Goal: Task Accomplishment & Management: Use online tool/utility

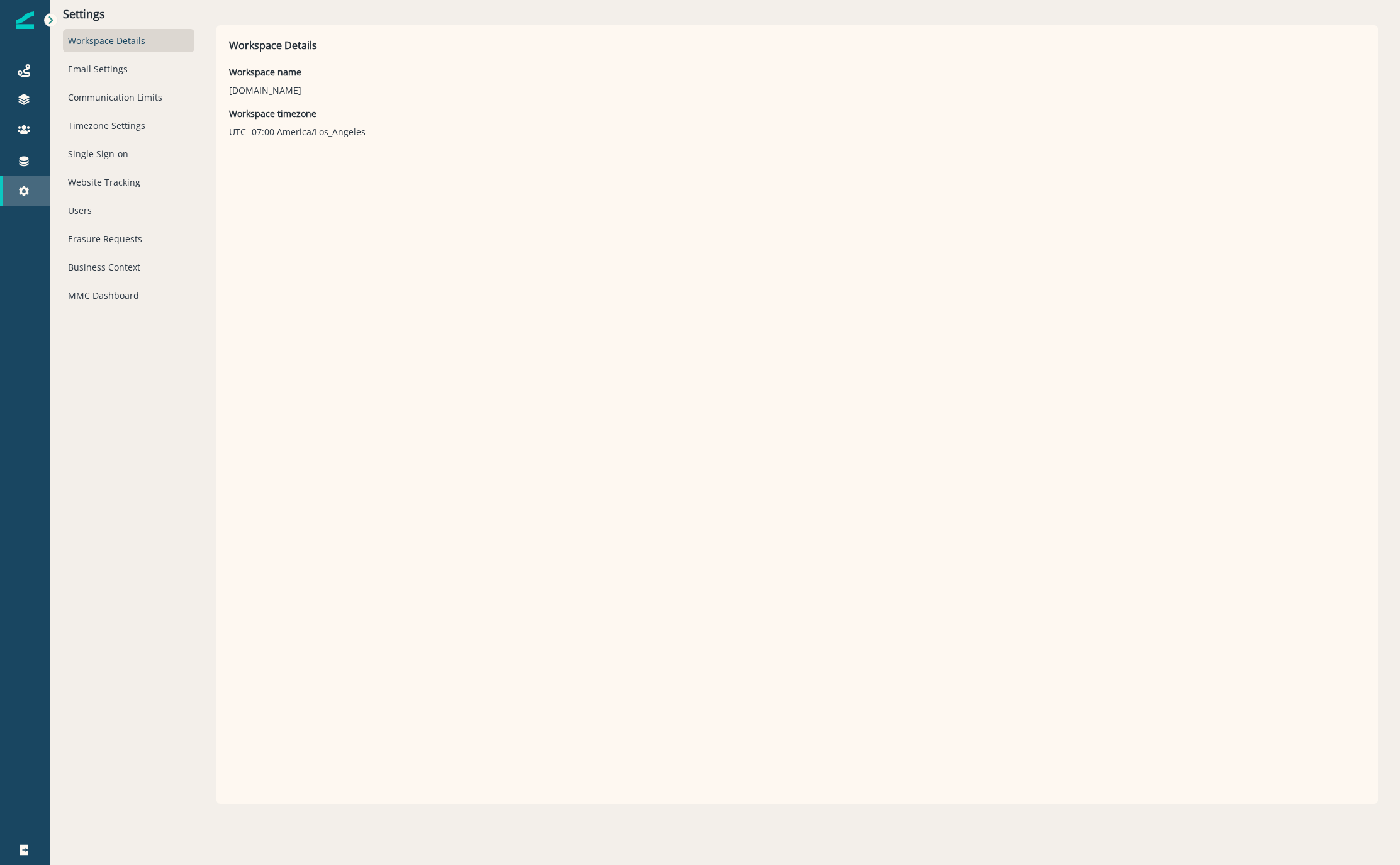
click at [27, 199] on link "Settings" at bounding box center [25, 191] width 51 height 30
click at [17, 168] on div "Connections" at bounding box center [25, 161] width 41 height 15
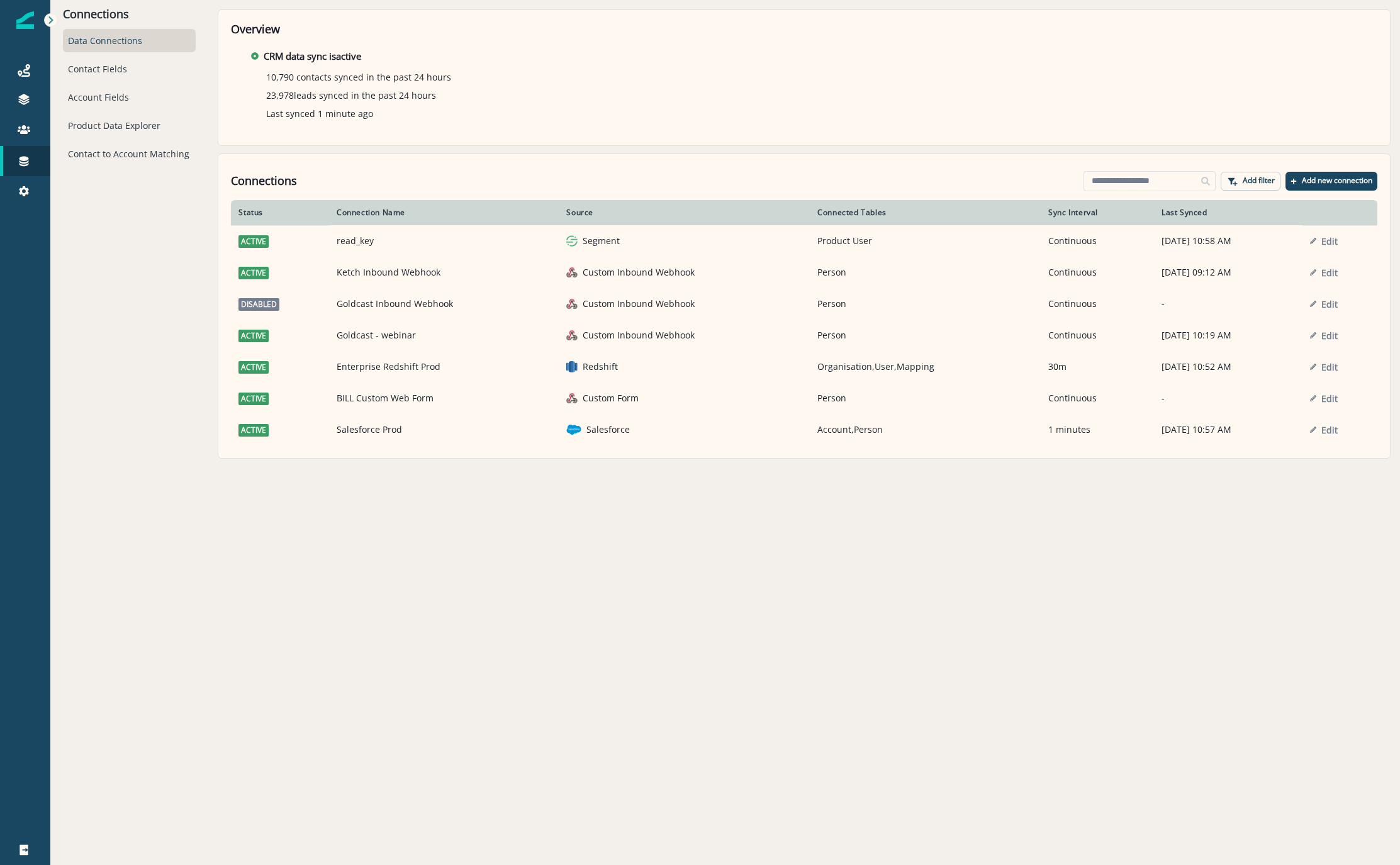
drag, startPoint x: 259, startPoint y: 374, endPoint x: 271, endPoint y: 374, distance: 12.0
click at [259, 374] on td "active" at bounding box center [280, 366] width 98 height 31
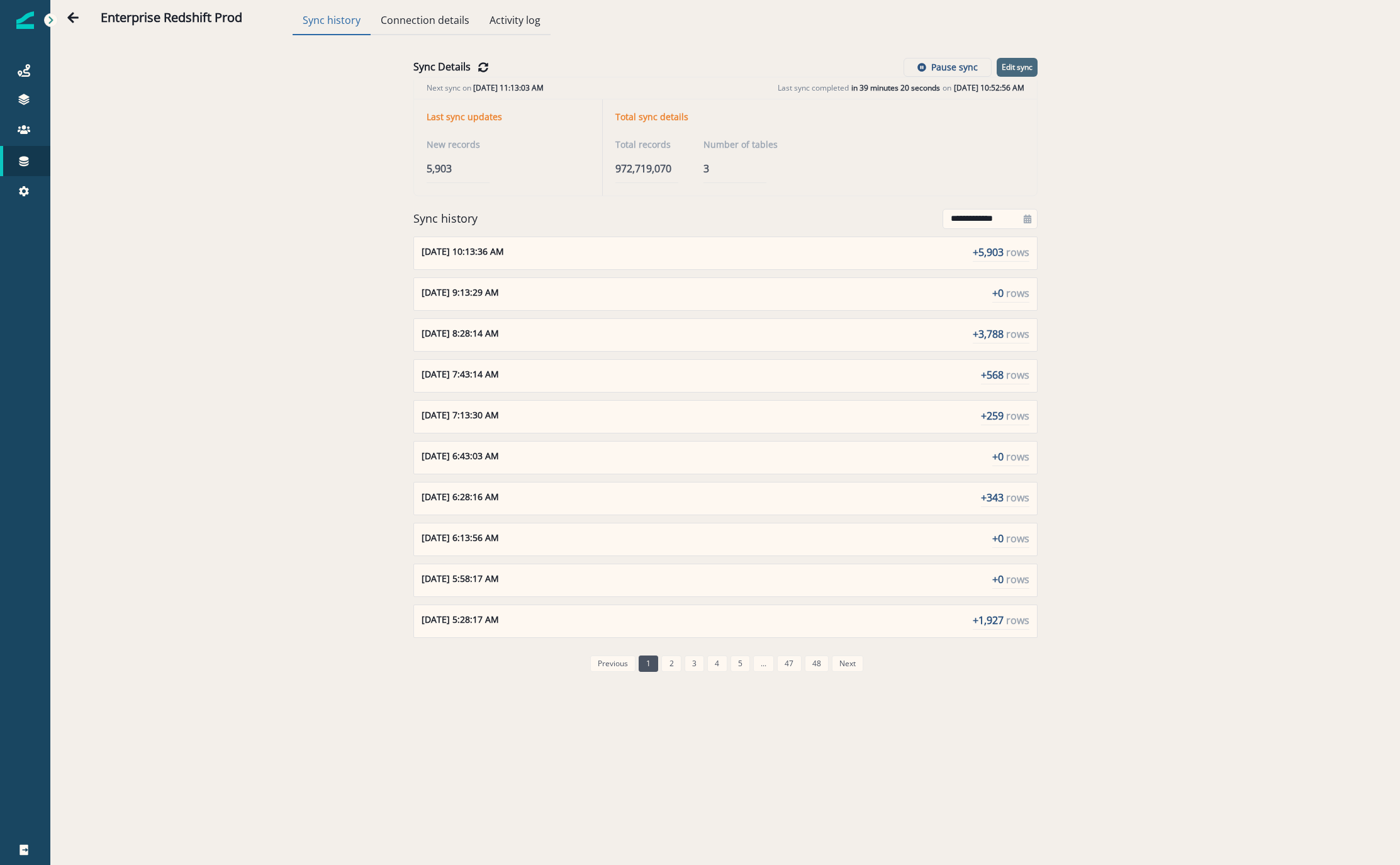
click at [1015, 64] on p "Edit sync" at bounding box center [1017, 67] width 31 height 9
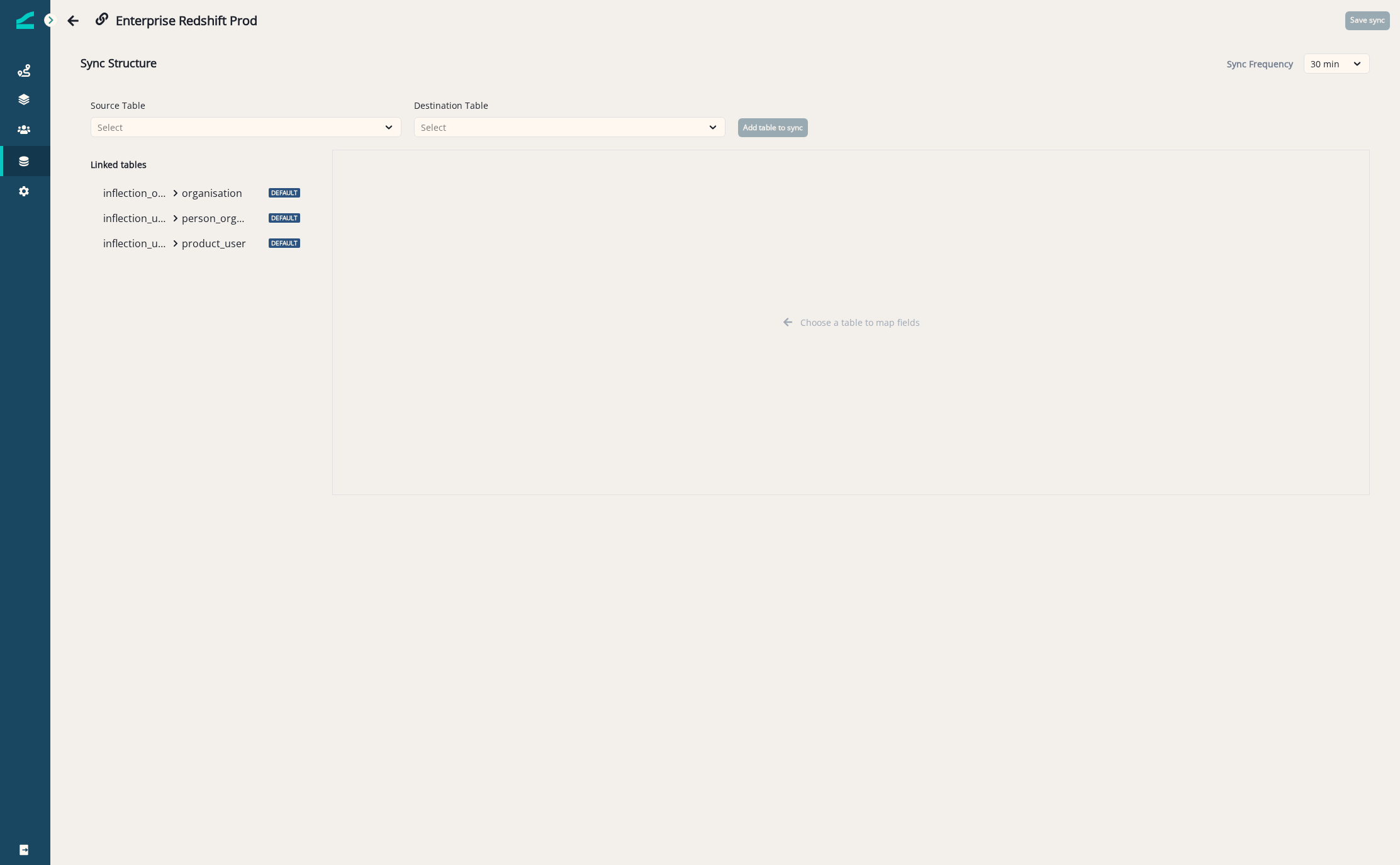
click at [162, 219] on p "inflection_user_organization_mapping" at bounding box center [136, 218] width 66 height 15
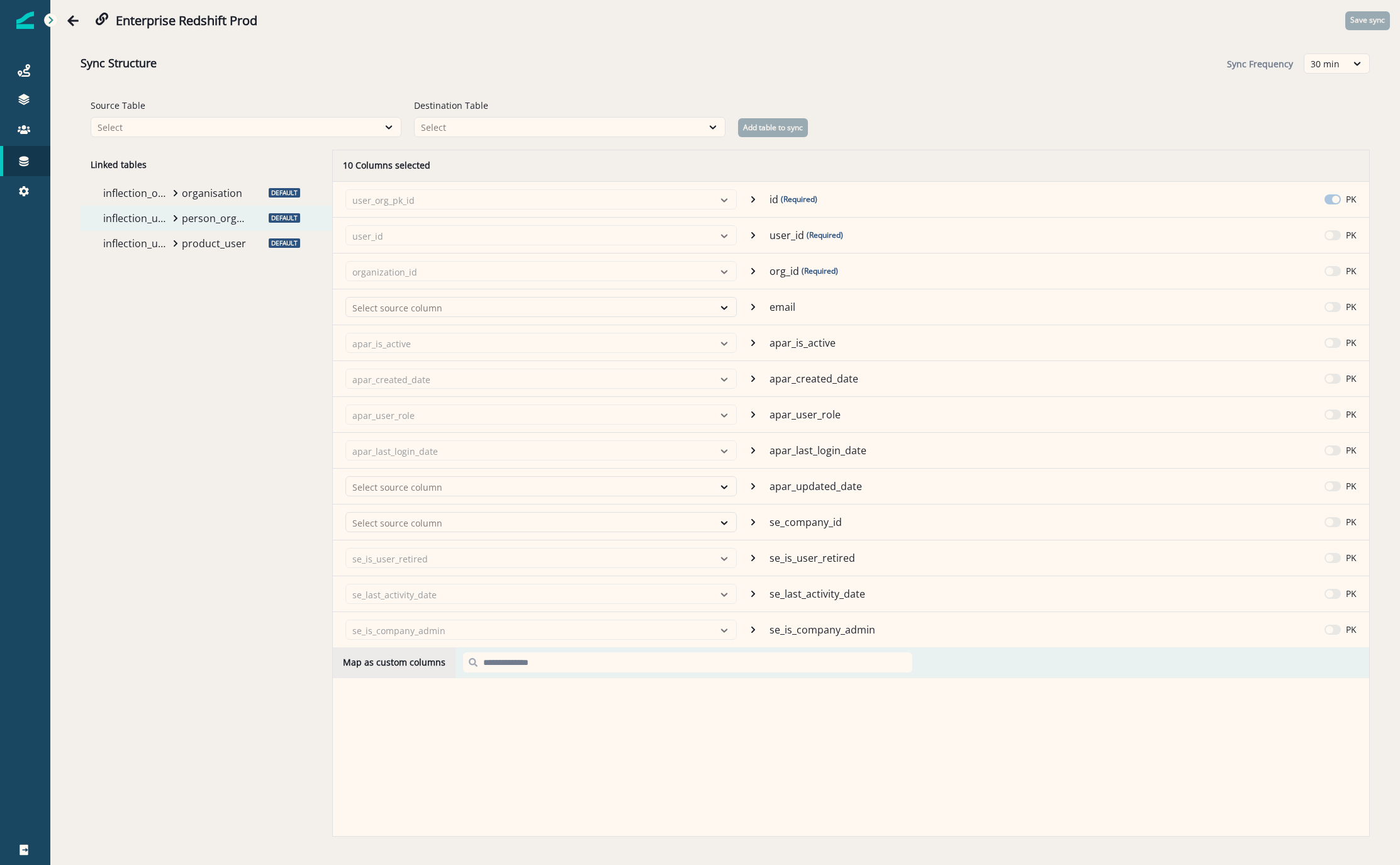
click at [187, 247] on p "product_user" at bounding box center [215, 243] width 66 height 15
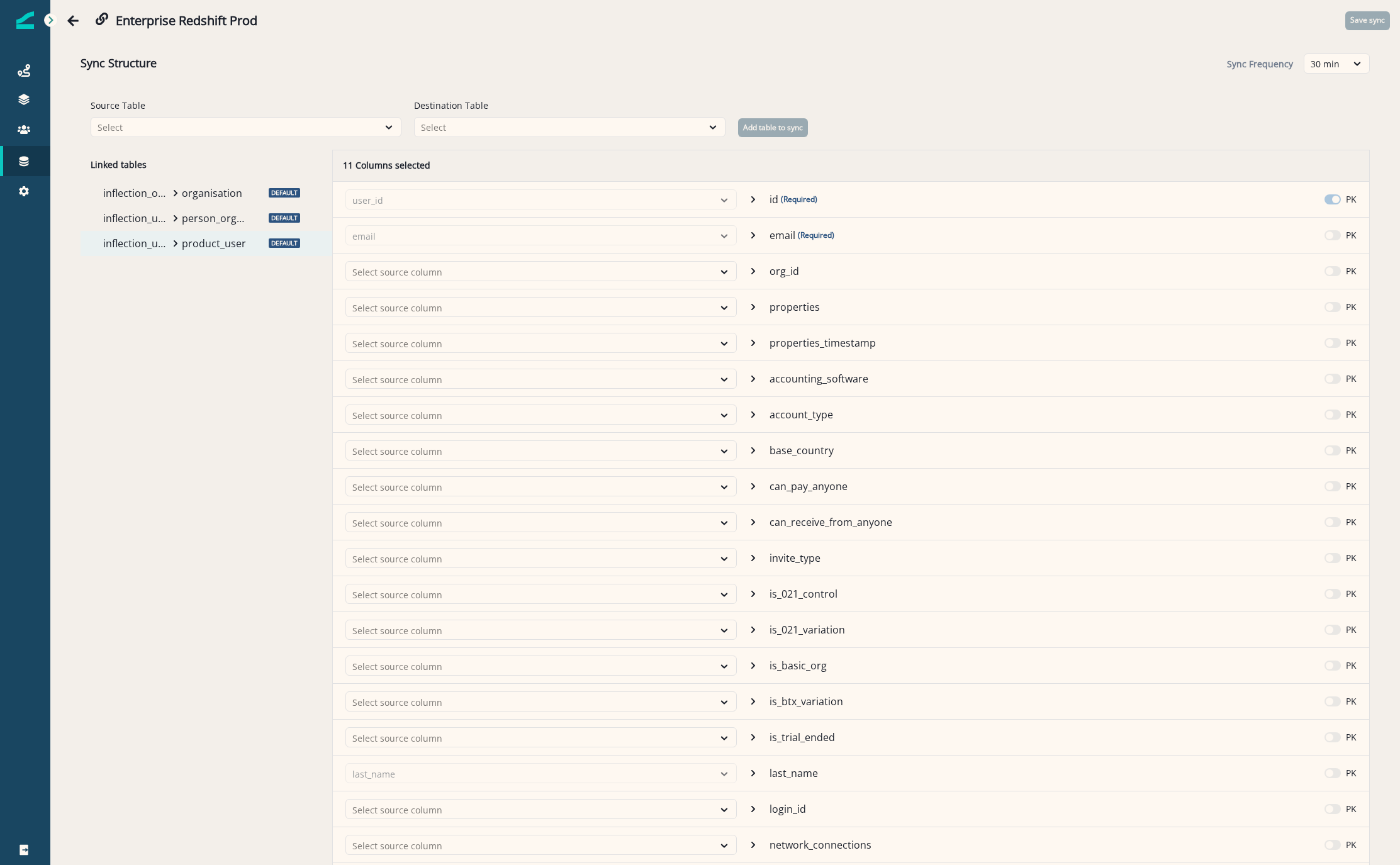
click at [183, 199] on p "organisation" at bounding box center [215, 193] width 66 height 15
click at [179, 221] on div "inflection_user_organization_mapping person_organisation_mapping" at bounding box center [177, 219] width 158 height 25
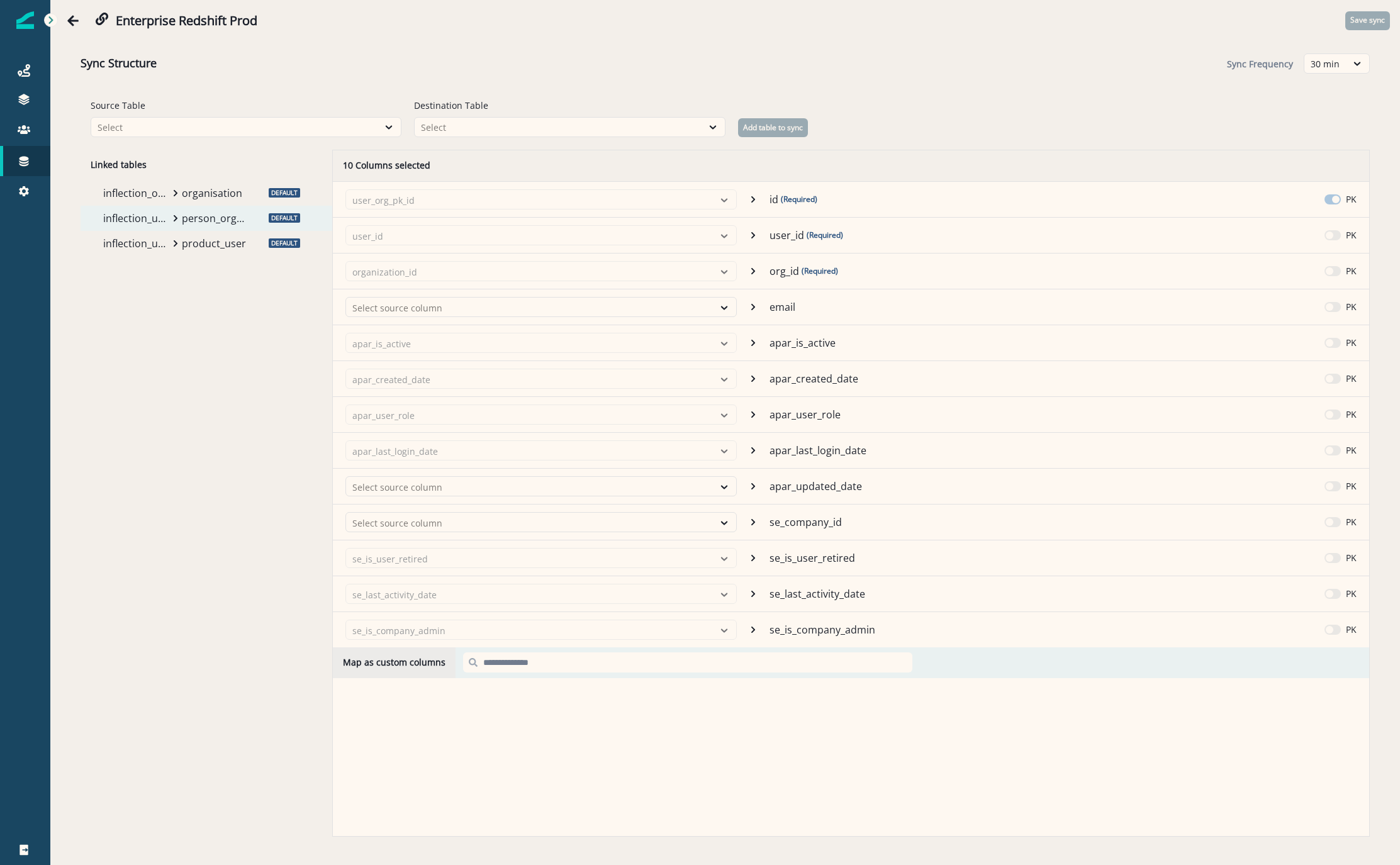
click at [133, 248] on p "inflection_user" at bounding box center [136, 243] width 66 height 15
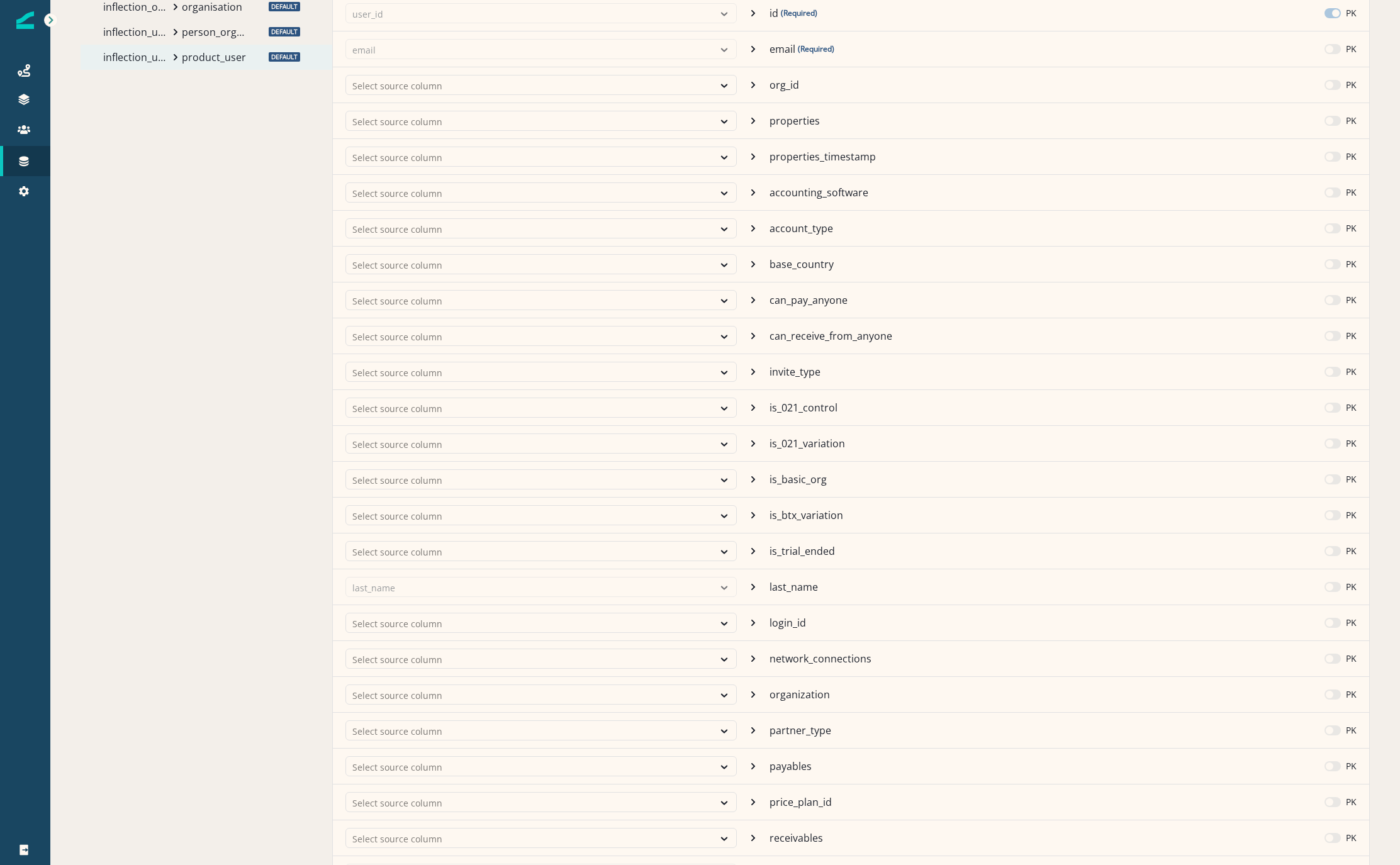
scroll to position [6, 0]
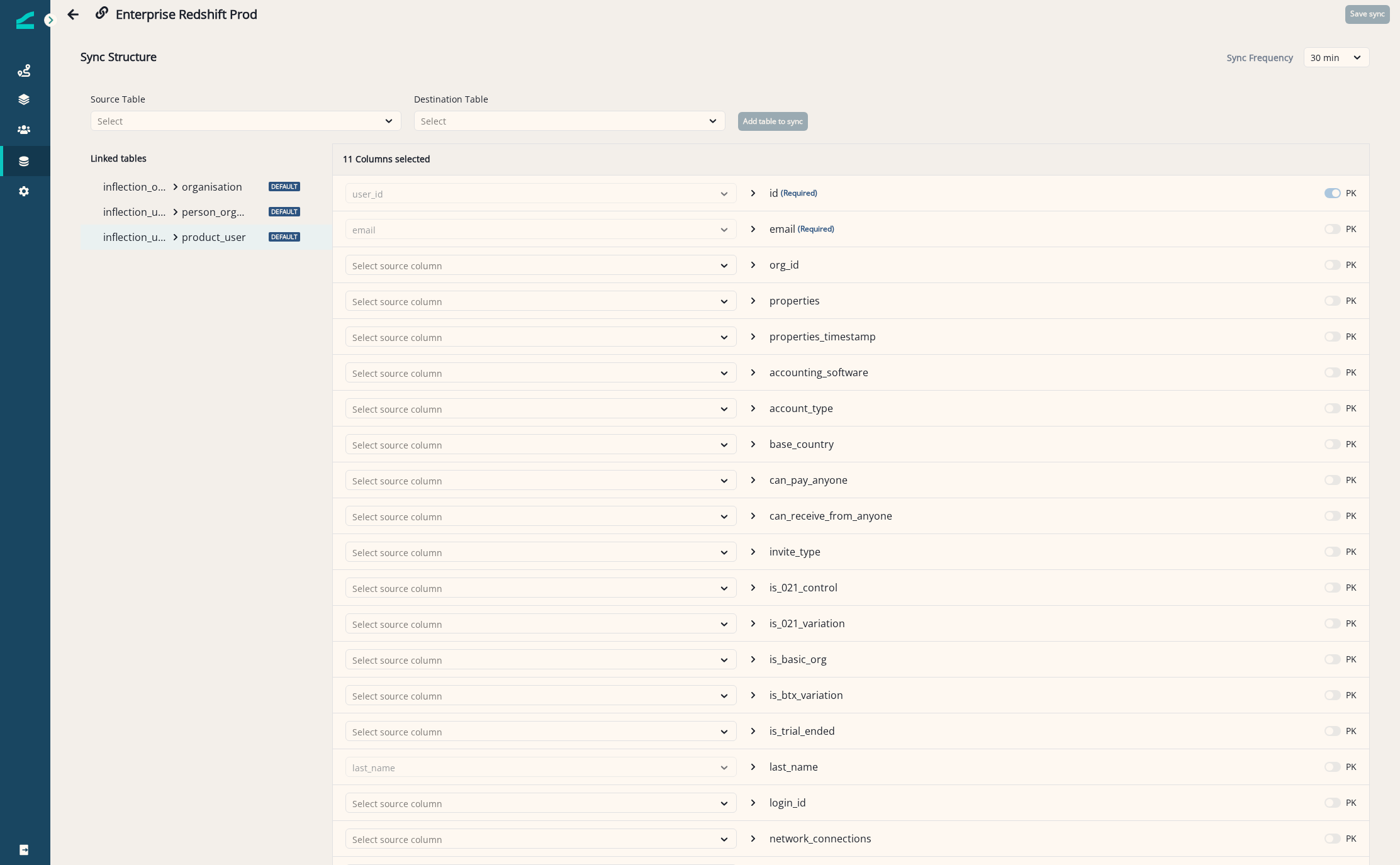
click at [183, 184] on p "organisation" at bounding box center [215, 187] width 66 height 15
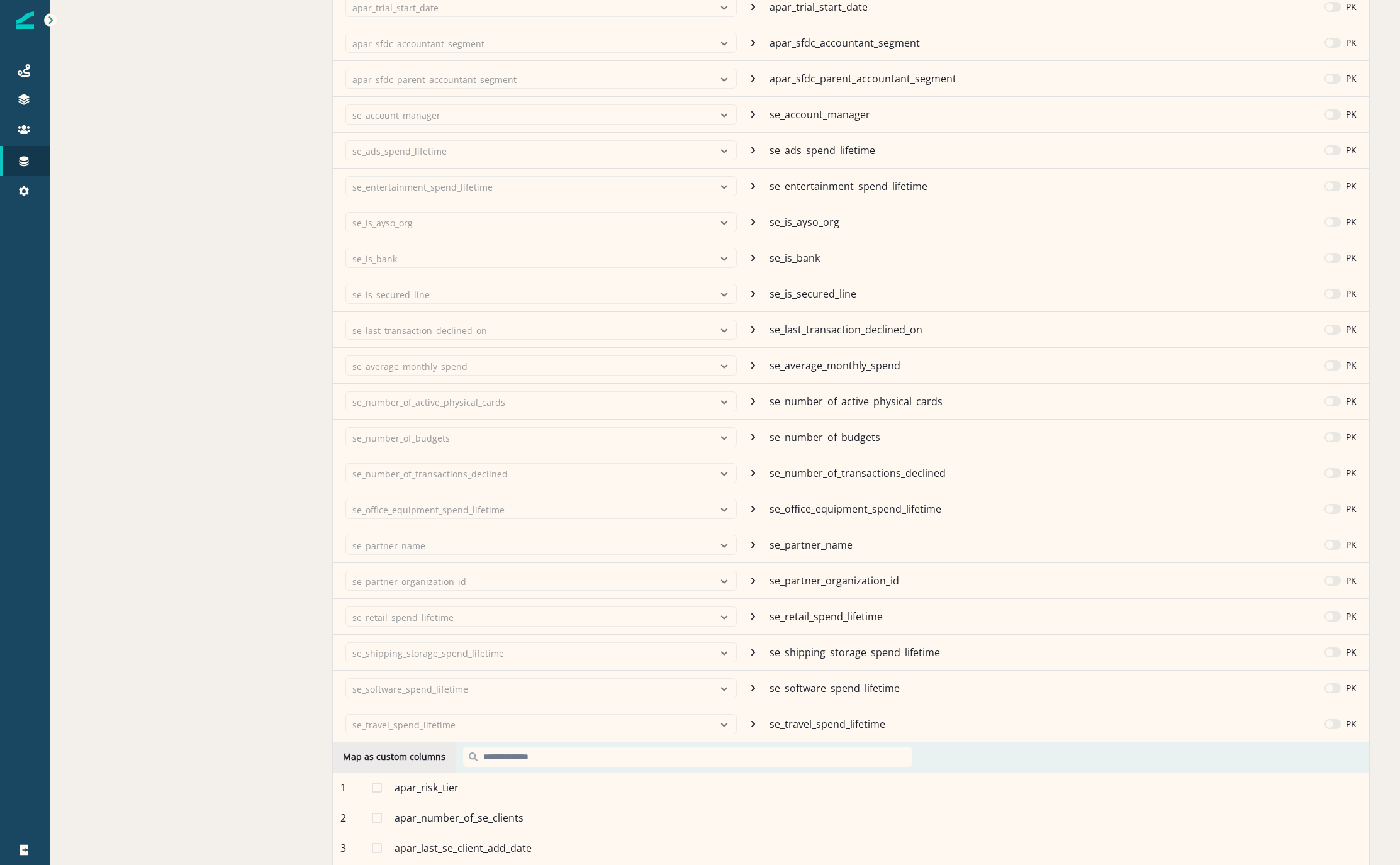
scroll to position [5487, 0]
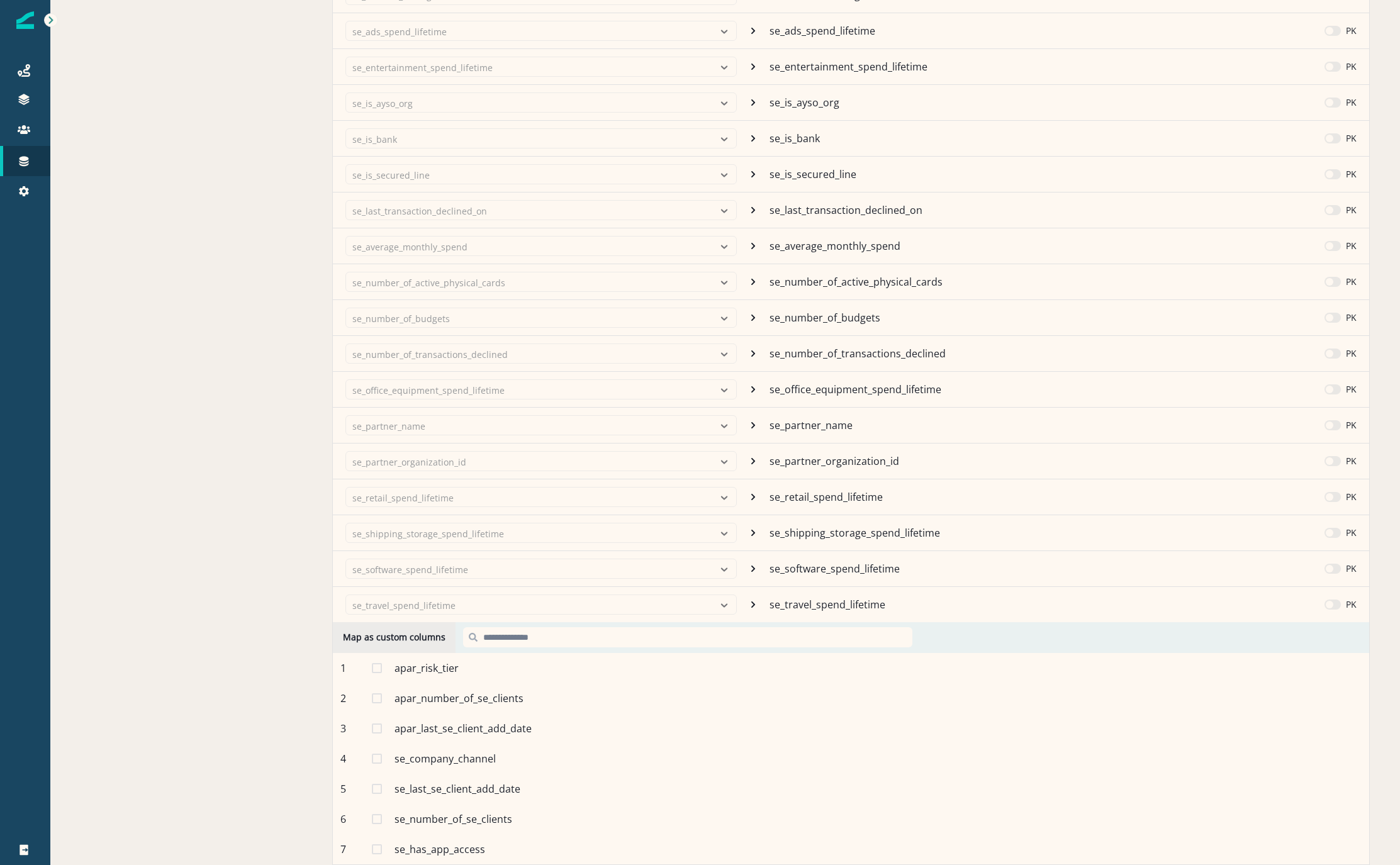
click at [376, 664] on span at bounding box center [376, 668] width 10 height 10
click at [375, 683] on div "2 apar_number_of_se_clients Mapped" at bounding box center [851, 698] width 1036 height 30
click at [376, 694] on div "2 apar_number_of_se_clients Mapped" at bounding box center [851, 698] width 1036 height 30
click at [376, 693] on span at bounding box center [376, 698] width 10 height 10
click at [377, 724] on span at bounding box center [376, 729] width 10 height 10
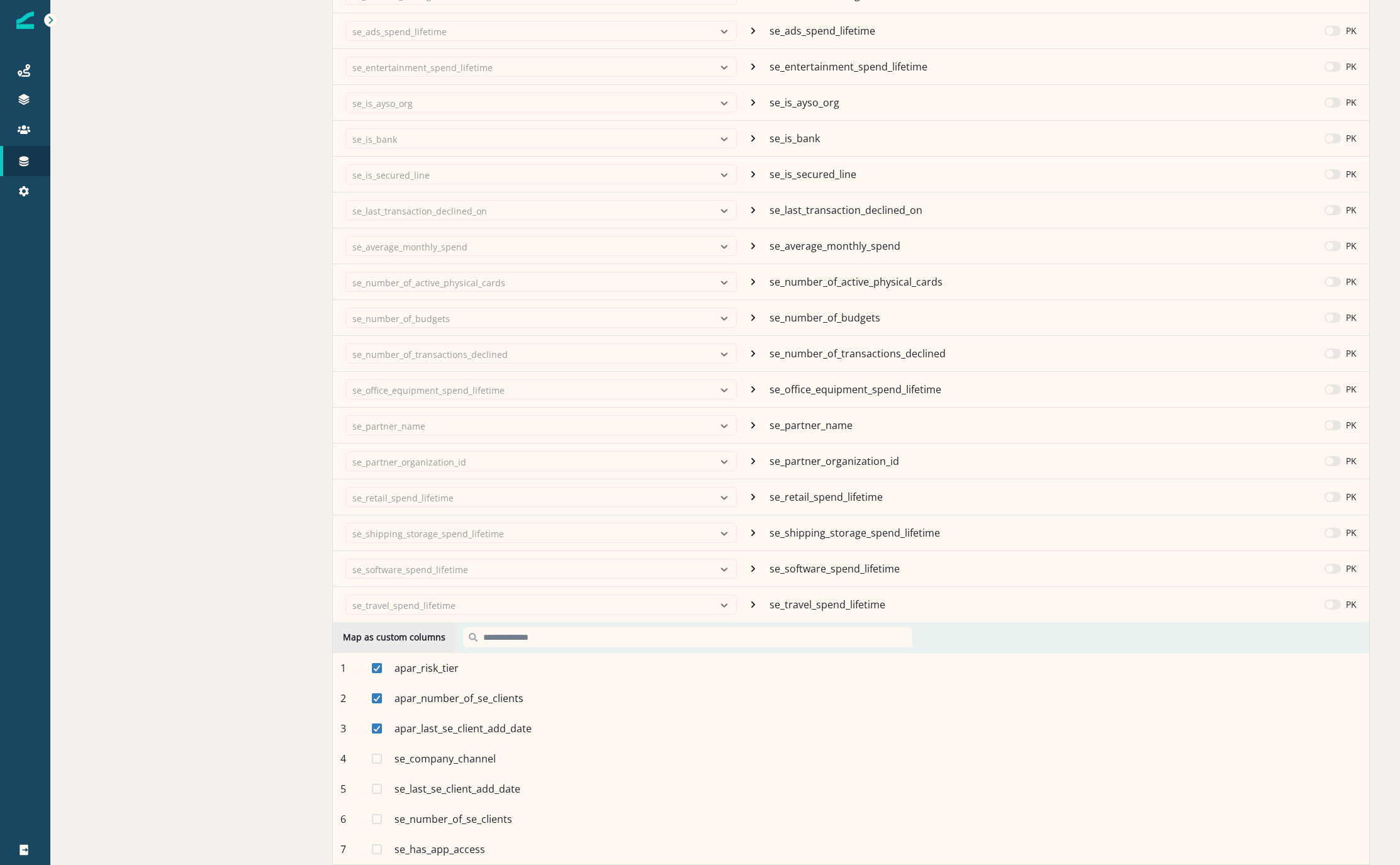
click at [371, 751] on div "4 se_company_channel Mapped" at bounding box center [851, 759] width 1036 height 30
click at [377, 755] on div "4 se_company_channel Mapped" at bounding box center [851, 759] width 1036 height 30
drag, startPoint x: 373, startPoint y: 756, endPoint x: 380, endPoint y: 752, distance: 8.1
click at [373, 755] on div "4 se_company_channel Mapped" at bounding box center [851, 759] width 1036 height 30
click at [380, 754] on span at bounding box center [376, 759] width 10 height 10
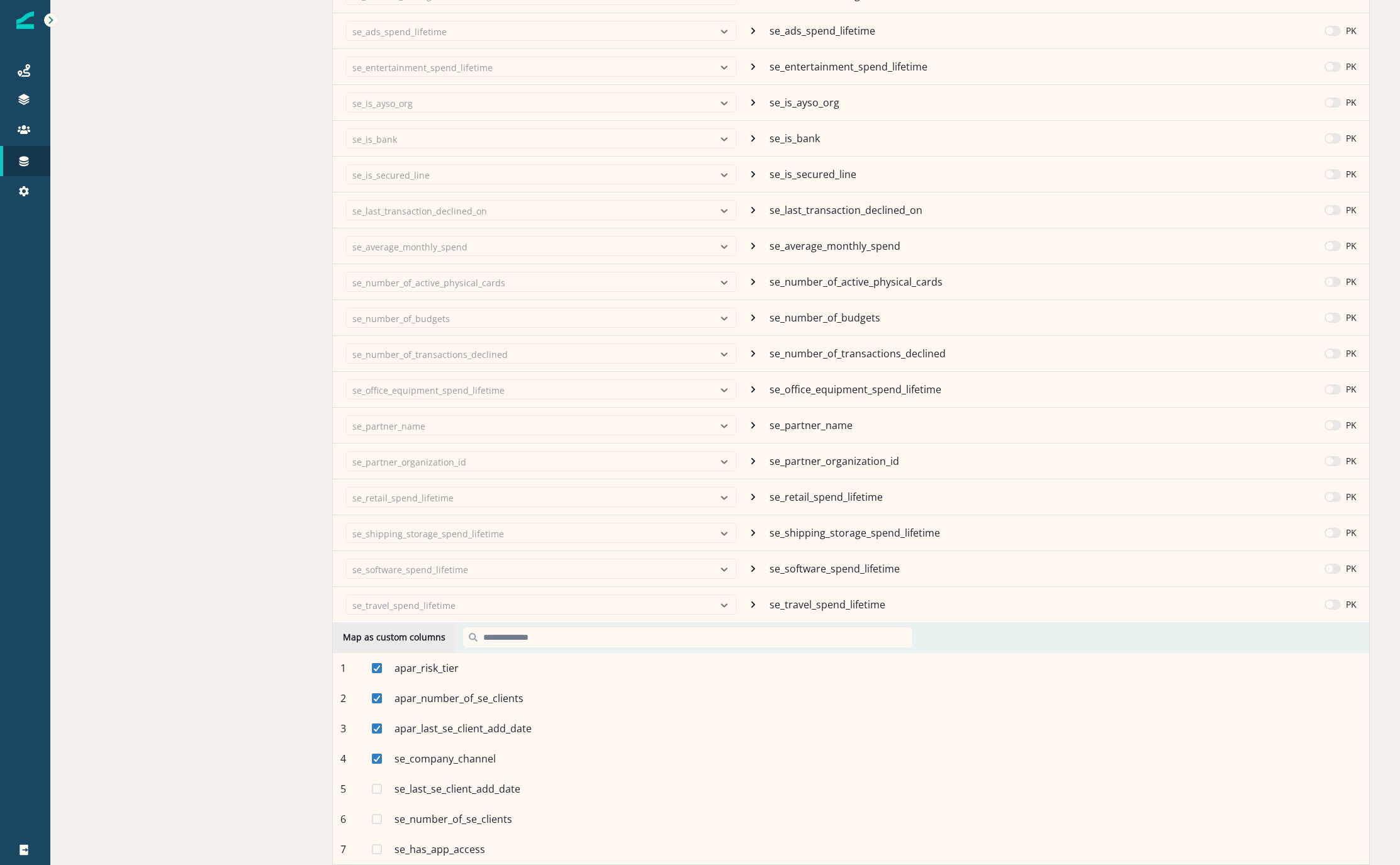
click at [379, 784] on span at bounding box center [376, 789] width 10 height 10
click at [382, 814] on div "6 se_number_of_se_clients Mapped" at bounding box center [851, 819] width 1036 height 30
click at [382, 808] on div "6 se_number_of_se_clients Mapped" at bounding box center [851, 819] width 1036 height 30
click at [372, 814] on span at bounding box center [376, 819] width 10 height 10
click at [381, 844] on span at bounding box center [376, 849] width 10 height 10
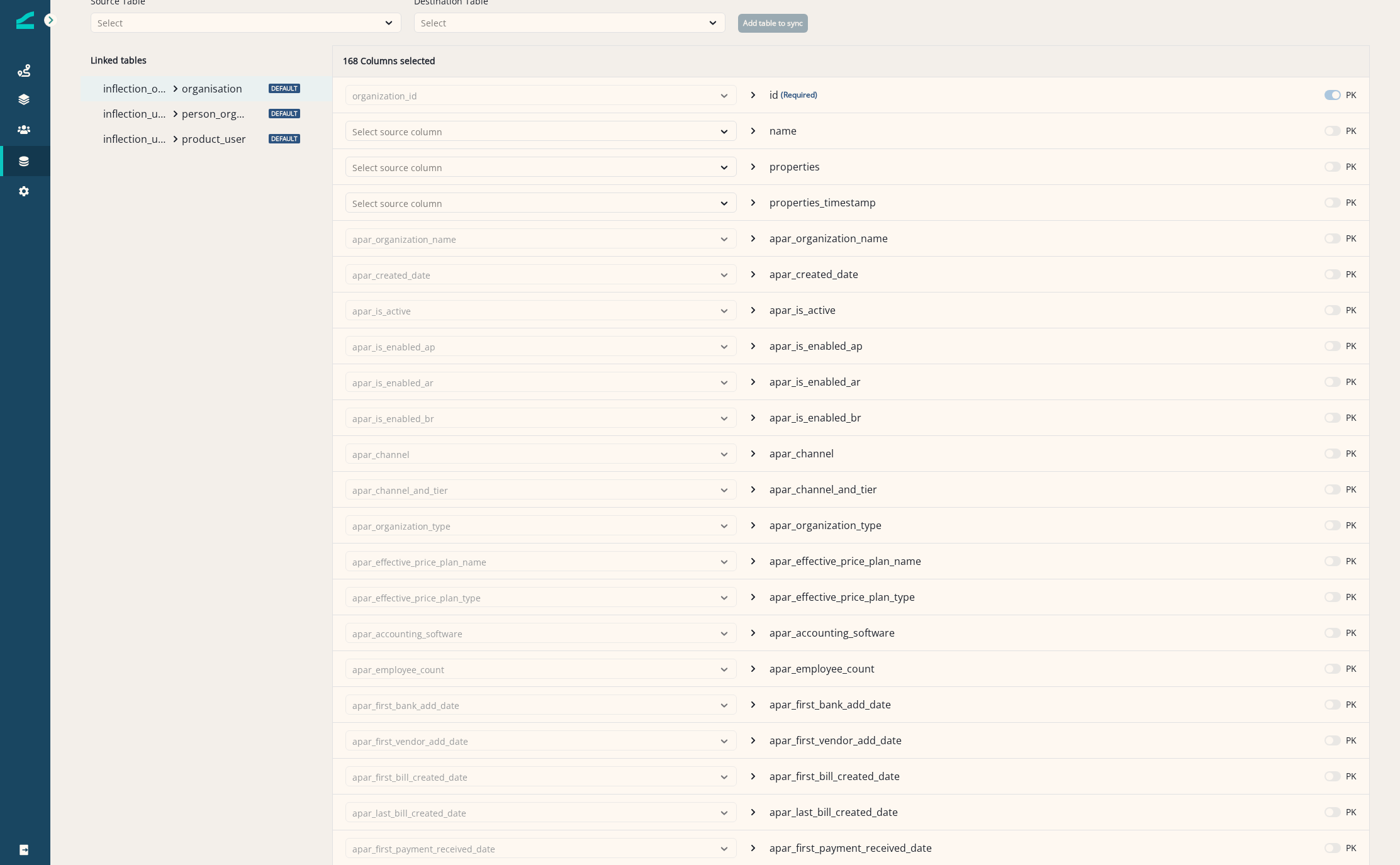
scroll to position [0, 0]
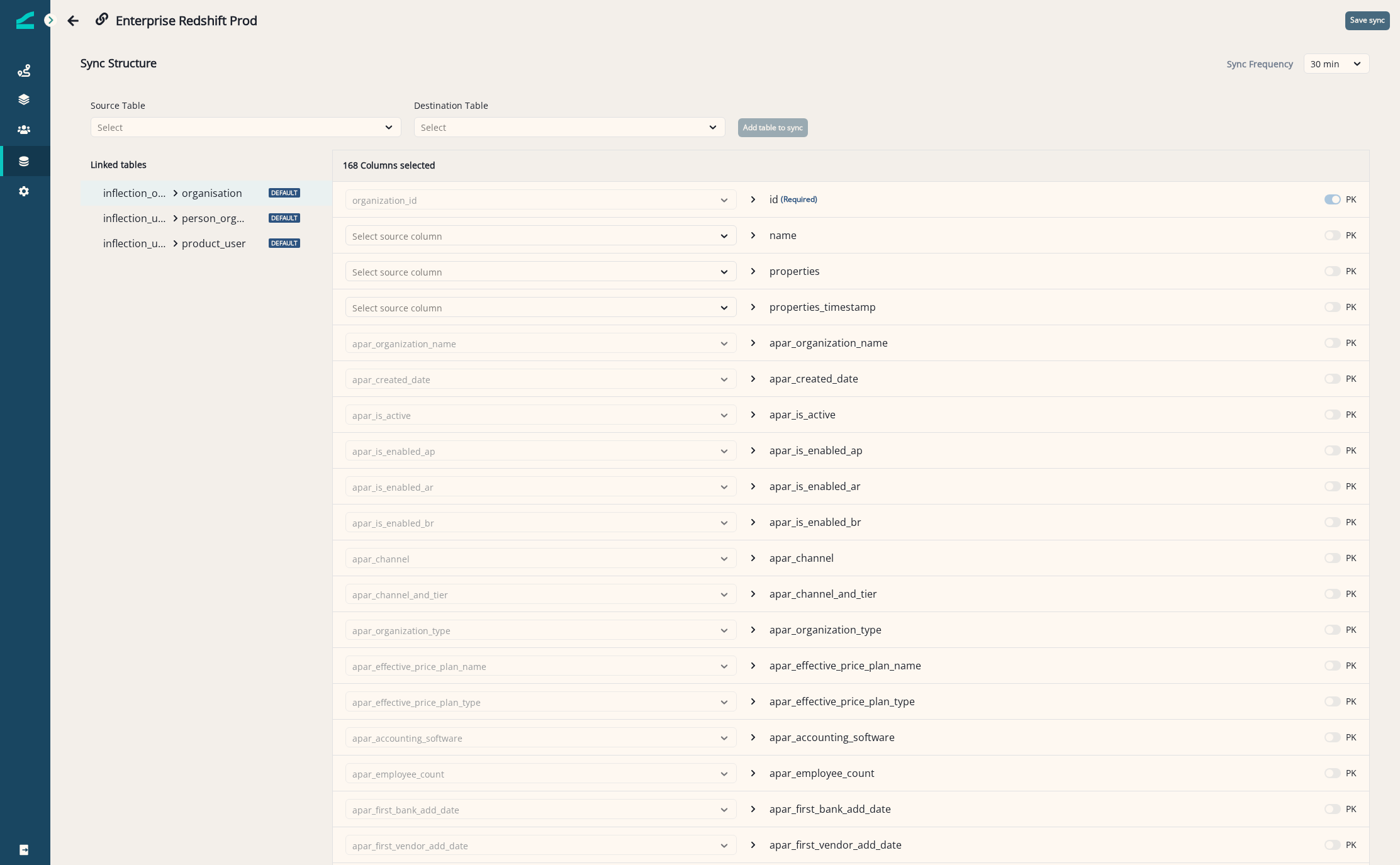
click at [1355, 17] on p "Save sync" at bounding box center [1367, 20] width 35 height 9
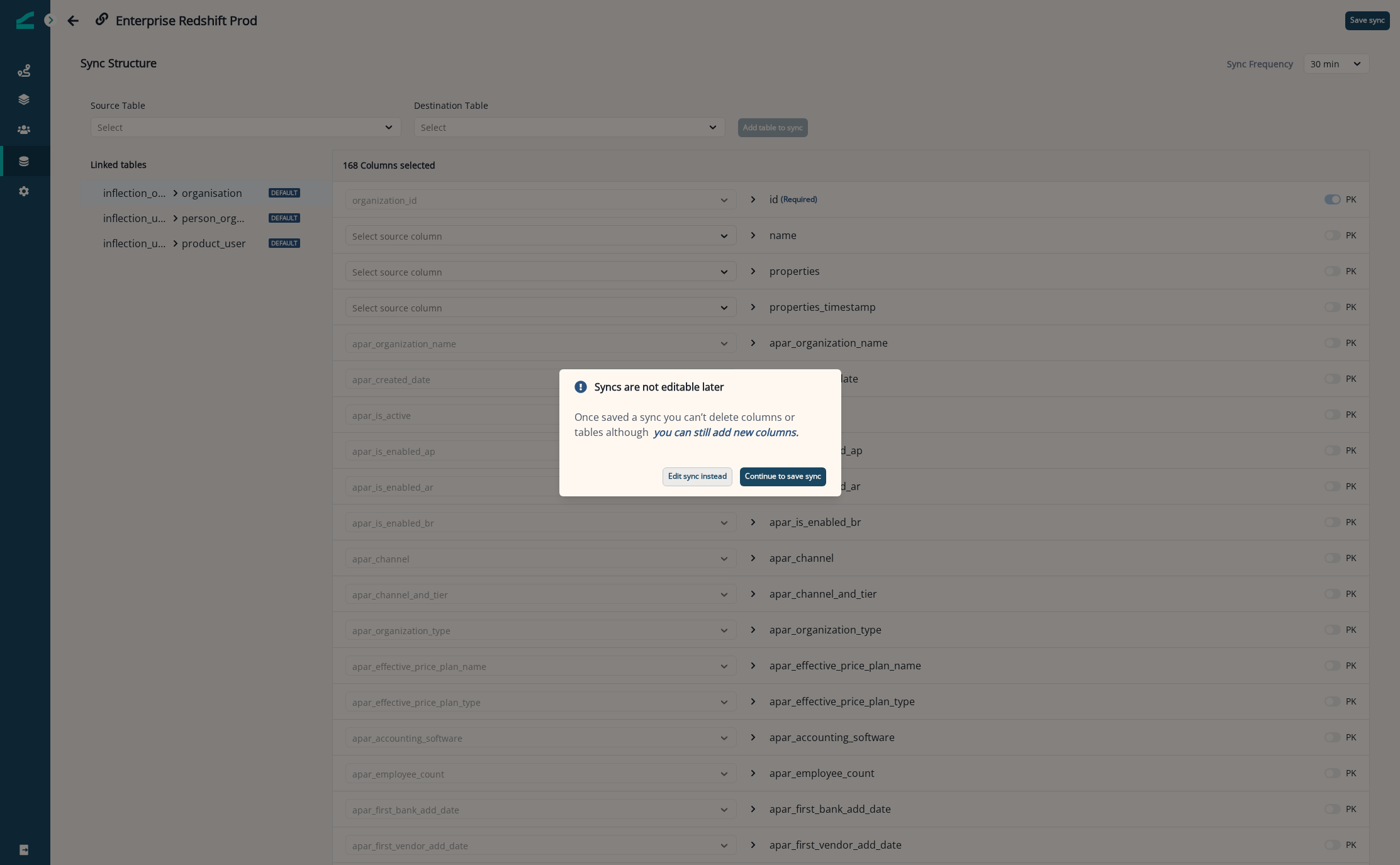
click at [713, 485] on button "Edit sync instead" at bounding box center [697, 477] width 70 height 19
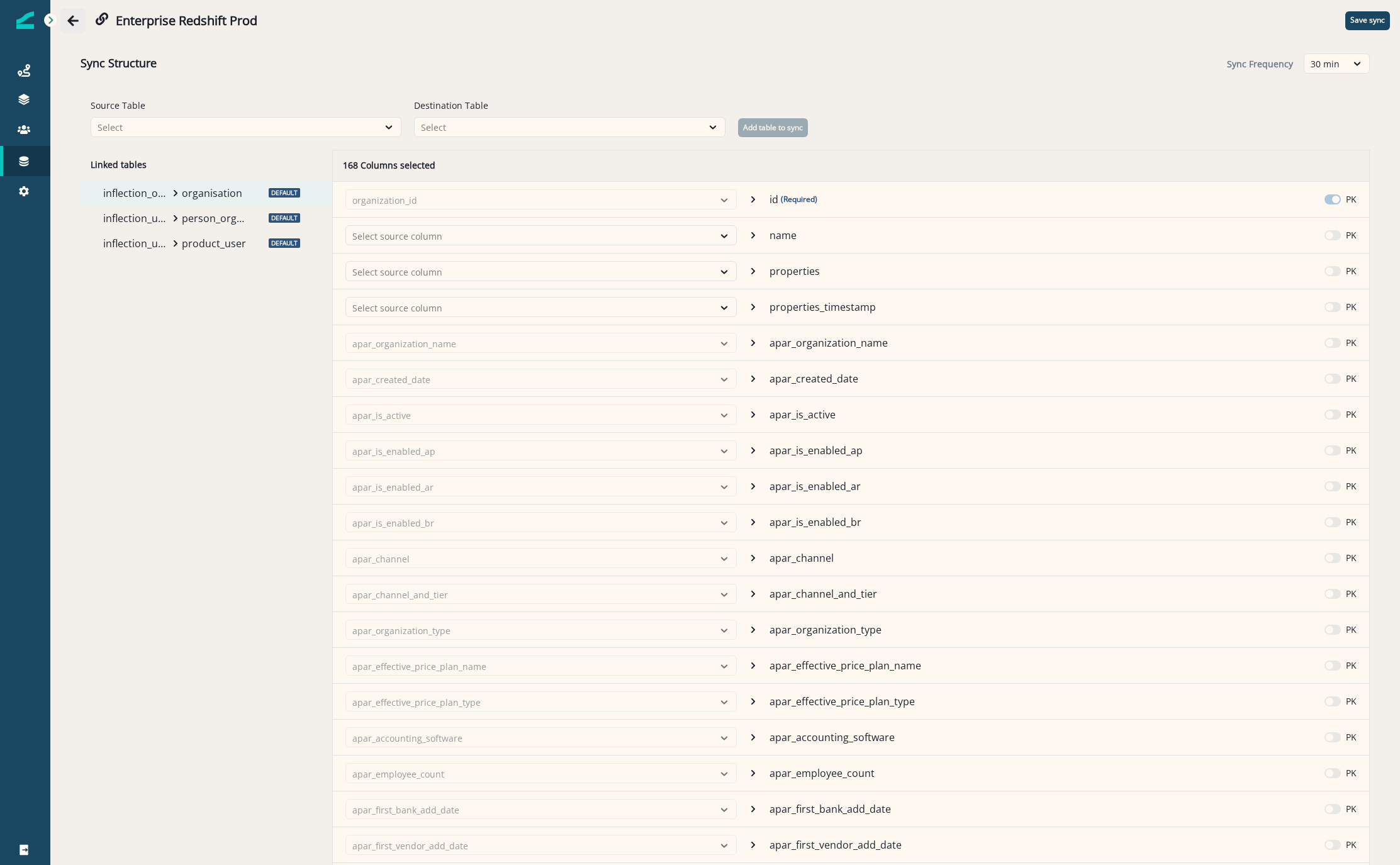
click at [66, 15] on icon "Go back" at bounding box center [72, 21] width 13 height 13
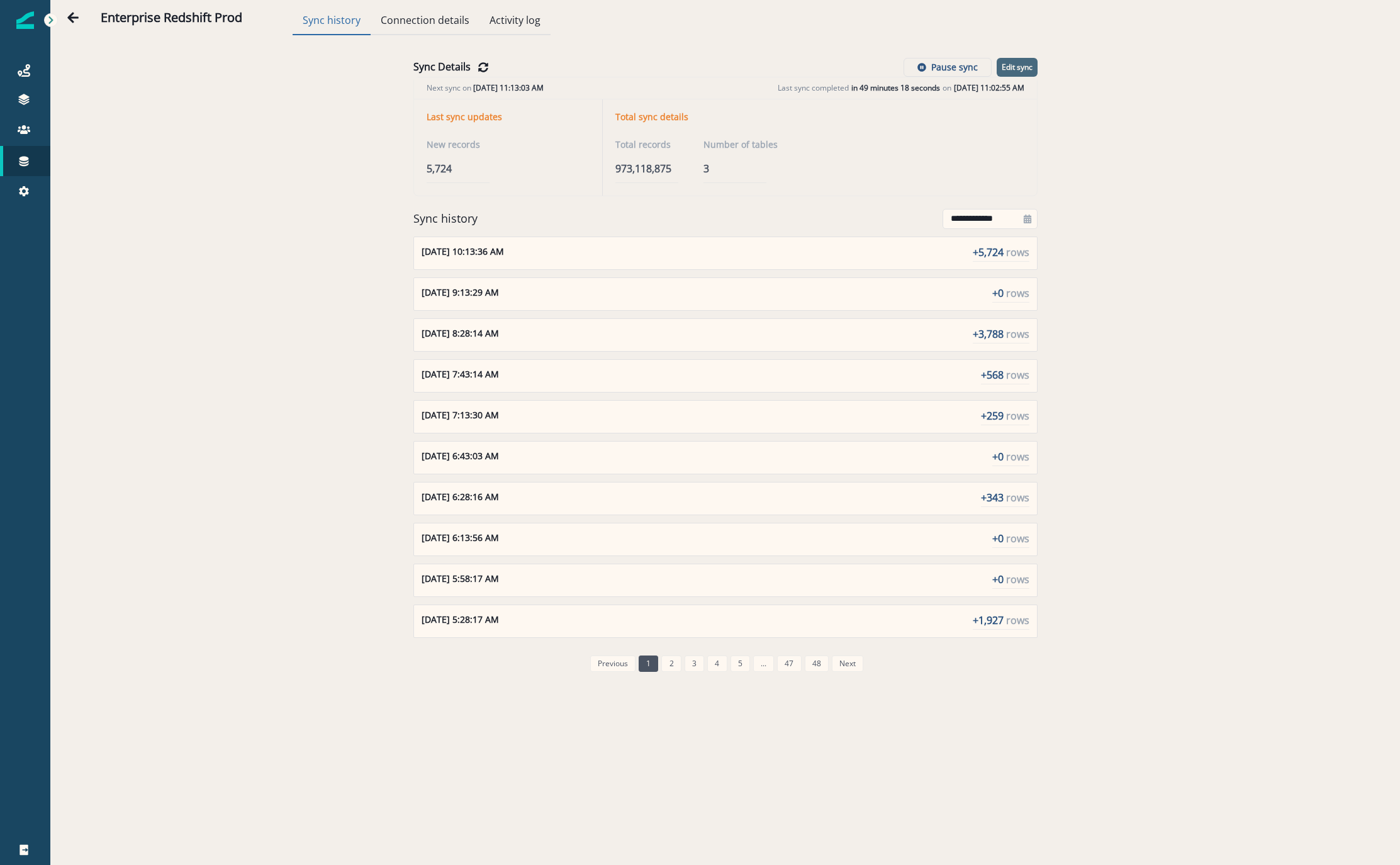
click at [1031, 68] on p "Edit sync" at bounding box center [1017, 67] width 31 height 9
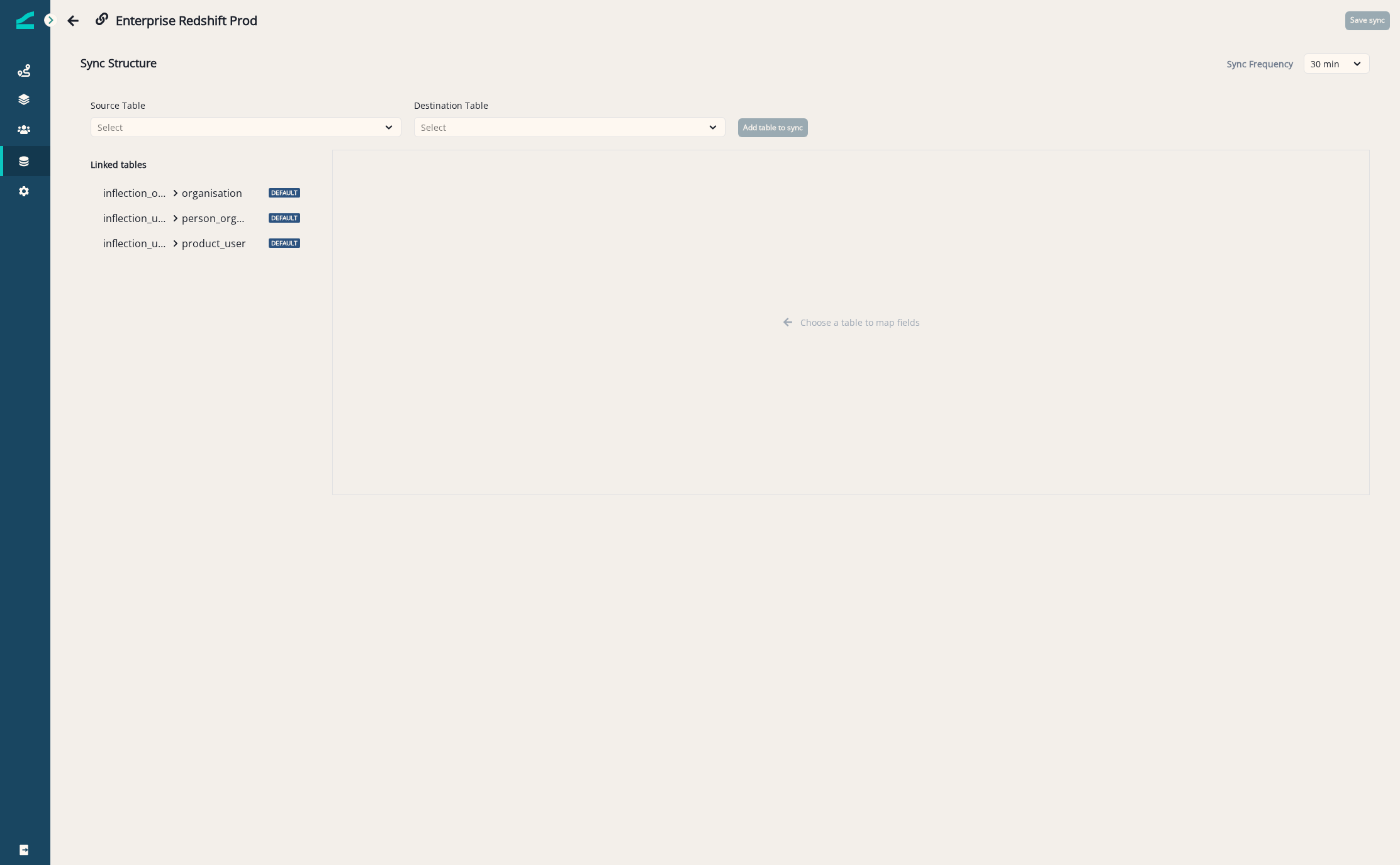
click at [203, 196] on p "organisation" at bounding box center [215, 193] width 66 height 15
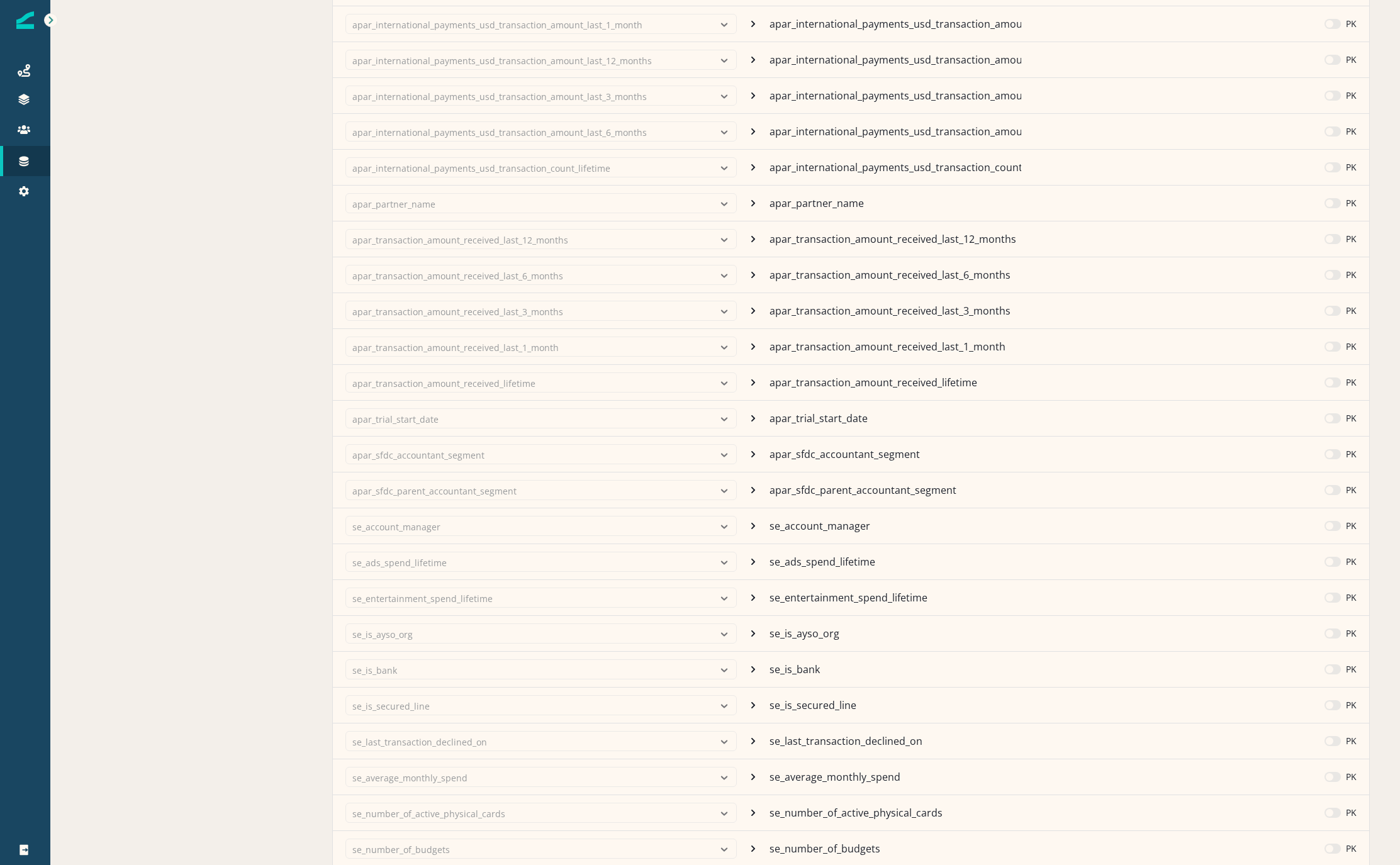
scroll to position [5487, 0]
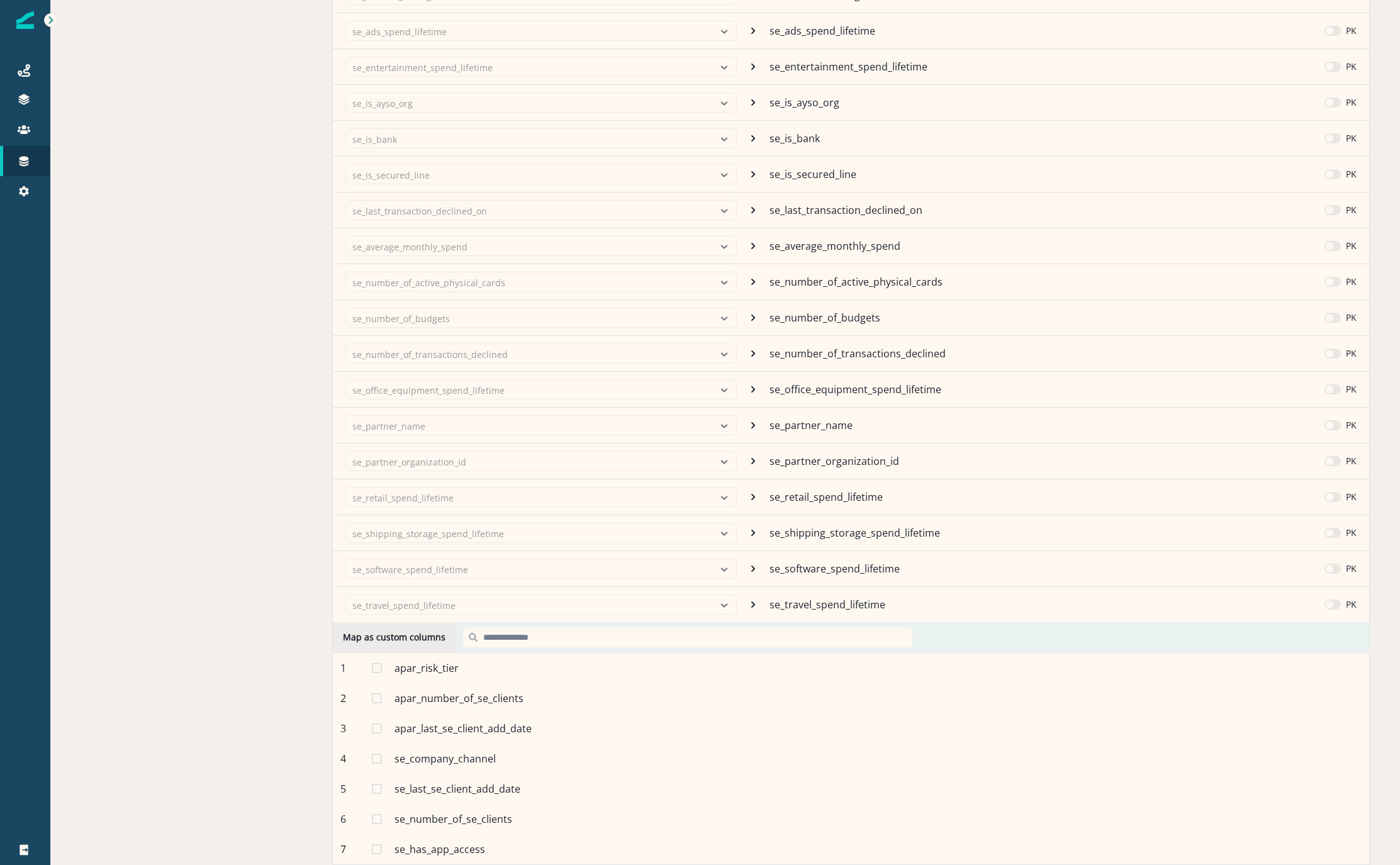
click at [416, 664] on p "apar_risk_tier" at bounding box center [426, 668] width 64 height 15
click at [378, 664] on span at bounding box center [376, 668] width 10 height 10
click at [377, 693] on span at bounding box center [376, 698] width 10 height 10
click at [375, 724] on span at bounding box center [376, 729] width 10 height 10
click at [382, 747] on div "4 se_company_channel Mapped" at bounding box center [851, 759] width 1036 height 30
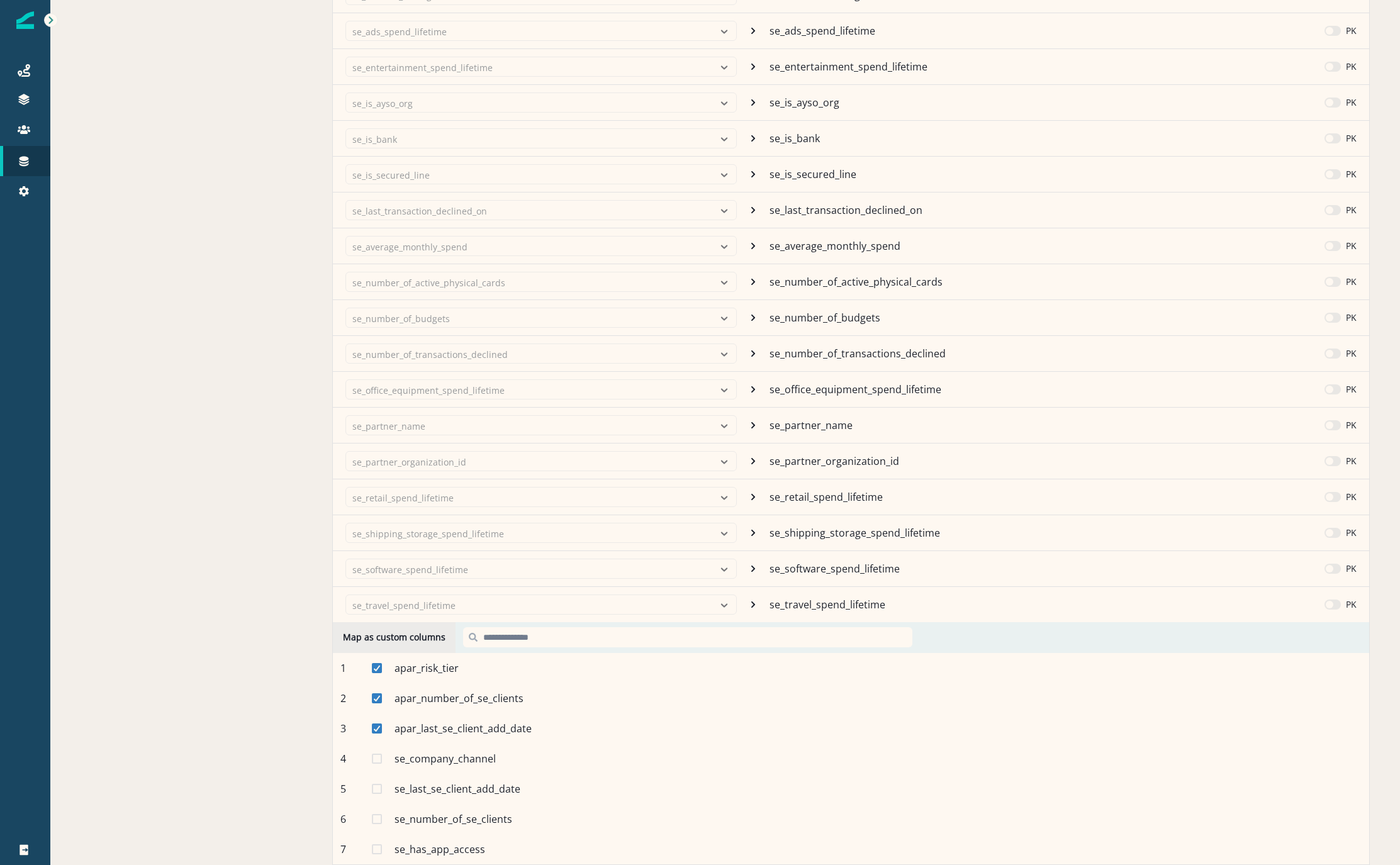
click at [377, 784] on span at bounding box center [376, 789] width 10 height 10
click at [374, 754] on span at bounding box center [376, 759] width 10 height 10
click at [375, 814] on span at bounding box center [376, 819] width 10 height 10
click at [375, 844] on span at bounding box center [376, 849] width 10 height 10
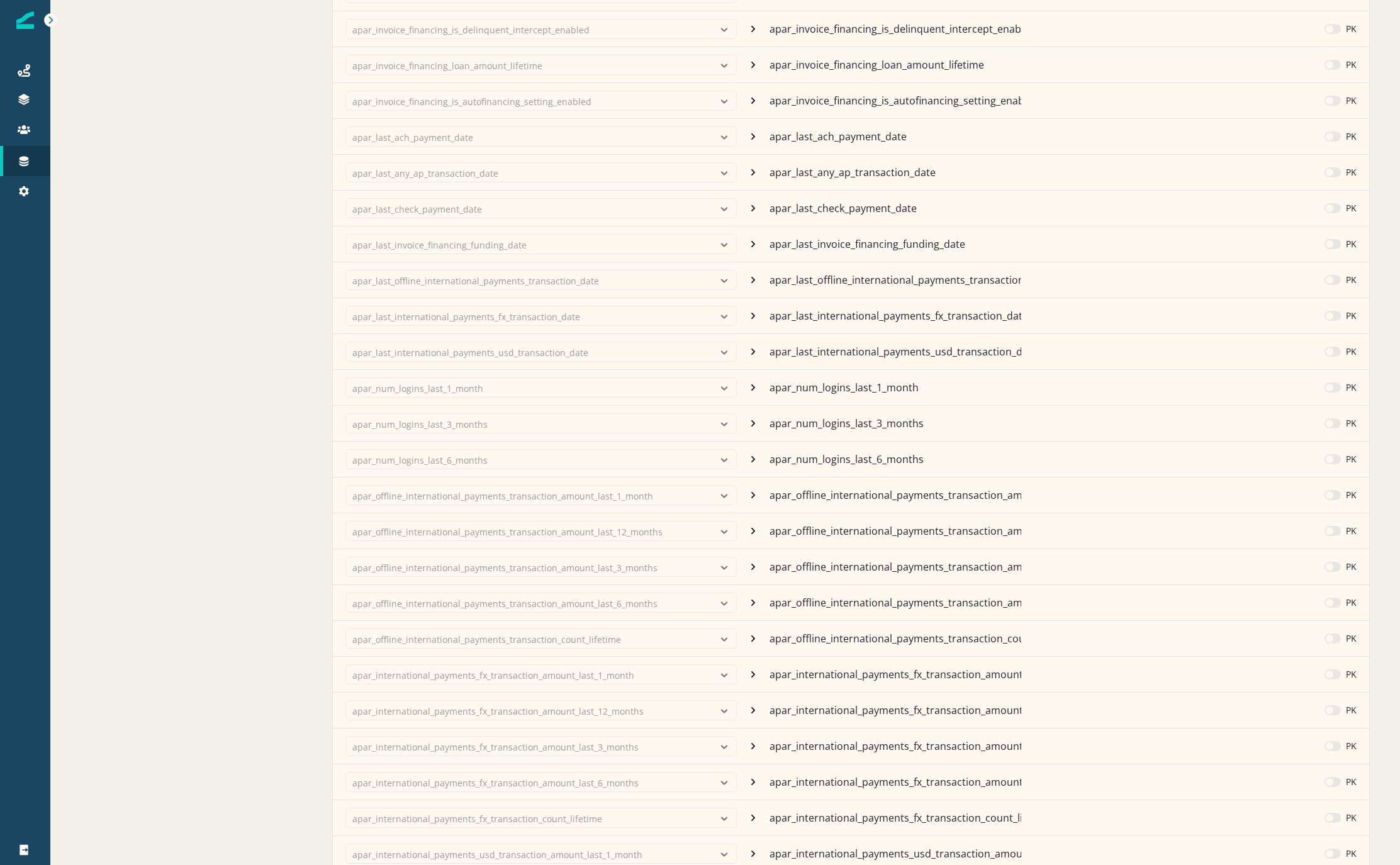
scroll to position [0, 0]
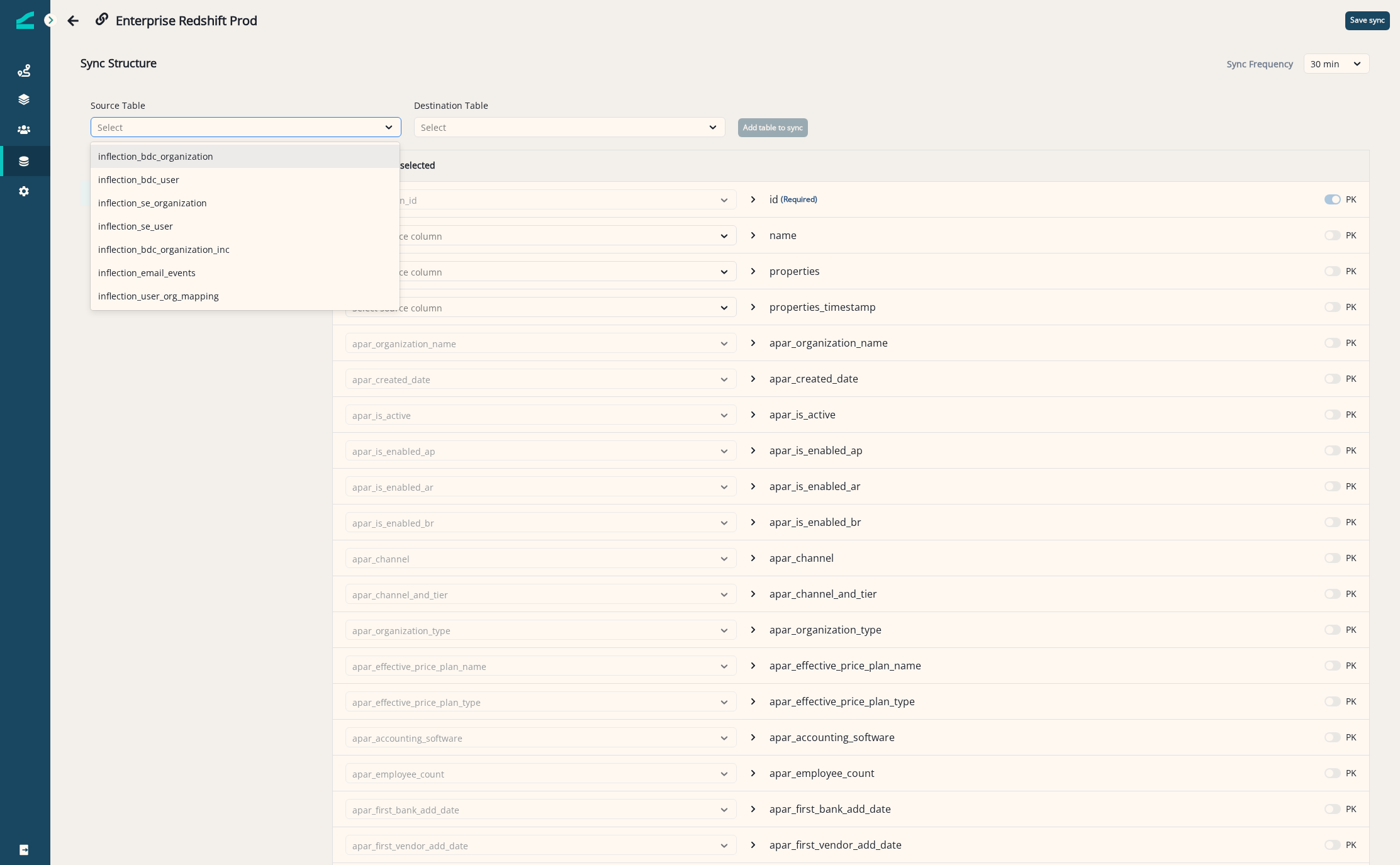
click at [362, 130] on div "Select" at bounding box center [235, 128] width 275 height 13
click at [647, 140] on div "Source Table 7 results available. Use Up and Down to choose options, press Ente…" at bounding box center [725, 118] width 1289 height 64
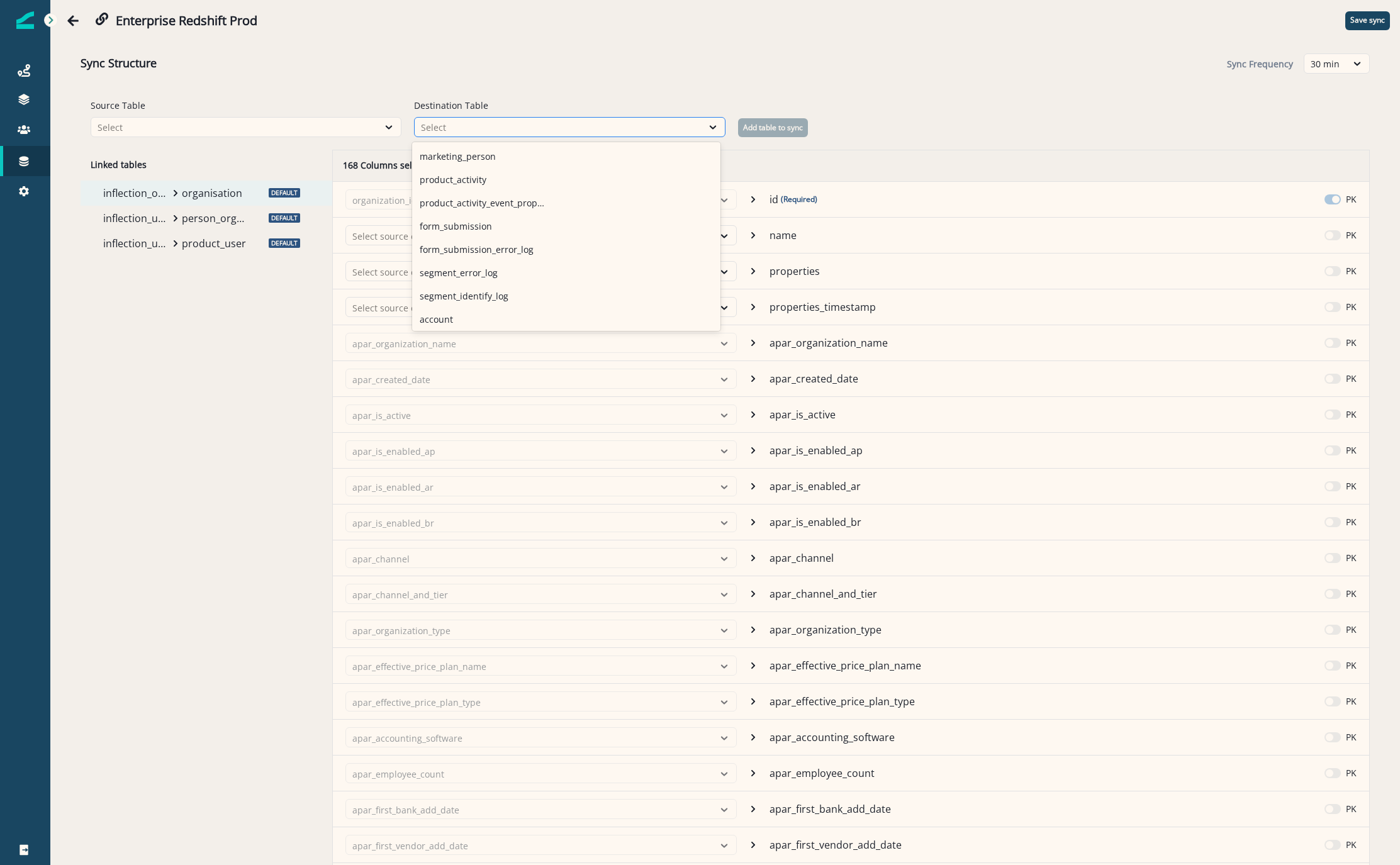
click at [661, 130] on div "Select" at bounding box center [558, 128] width 275 height 13
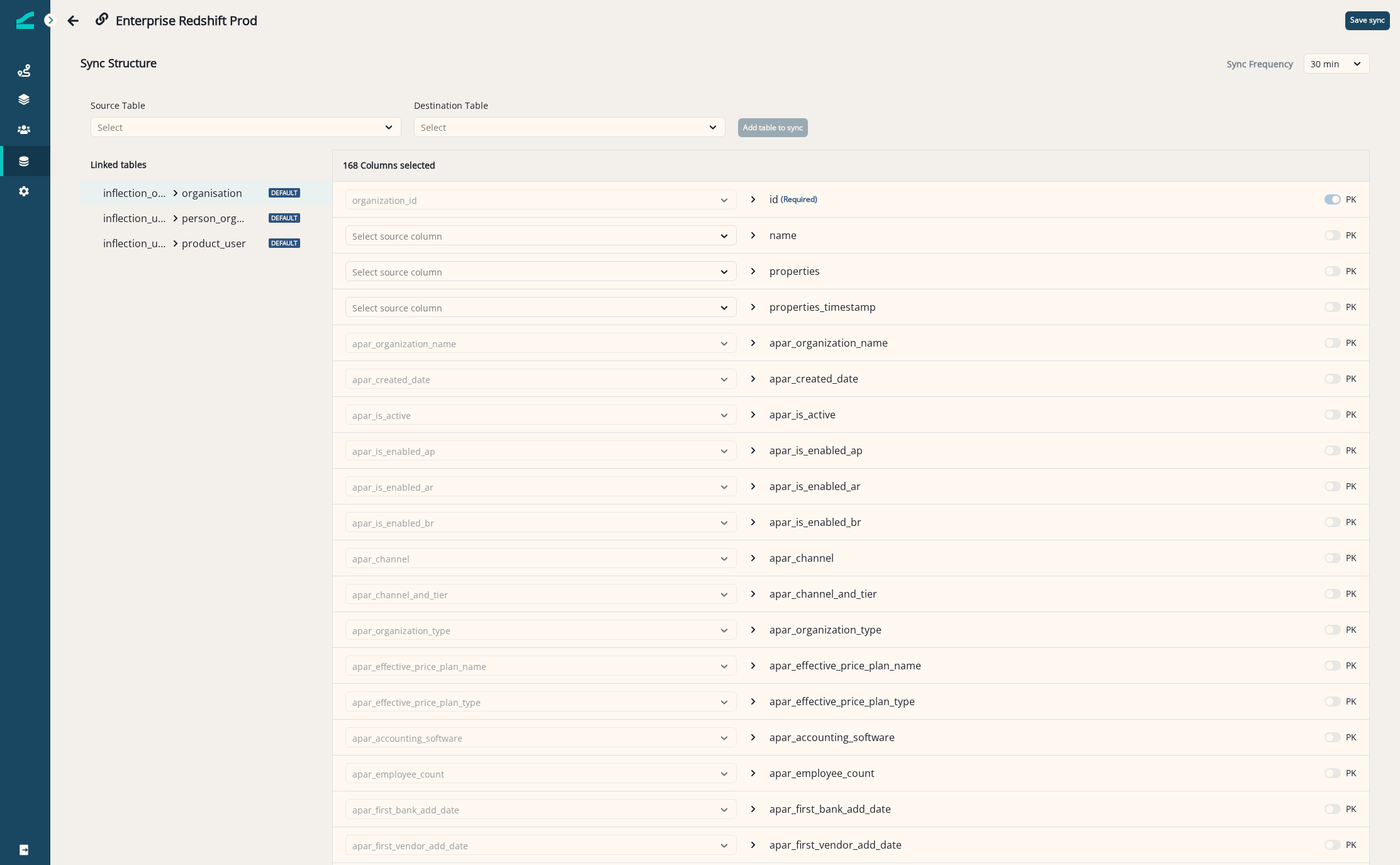
click at [959, 110] on div "Source Table Select Destination Table Select Add table to sync" at bounding box center [725, 118] width 1269 height 39
click at [1351, 23] on p "Save sync" at bounding box center [1367, 20] width 35 height 9
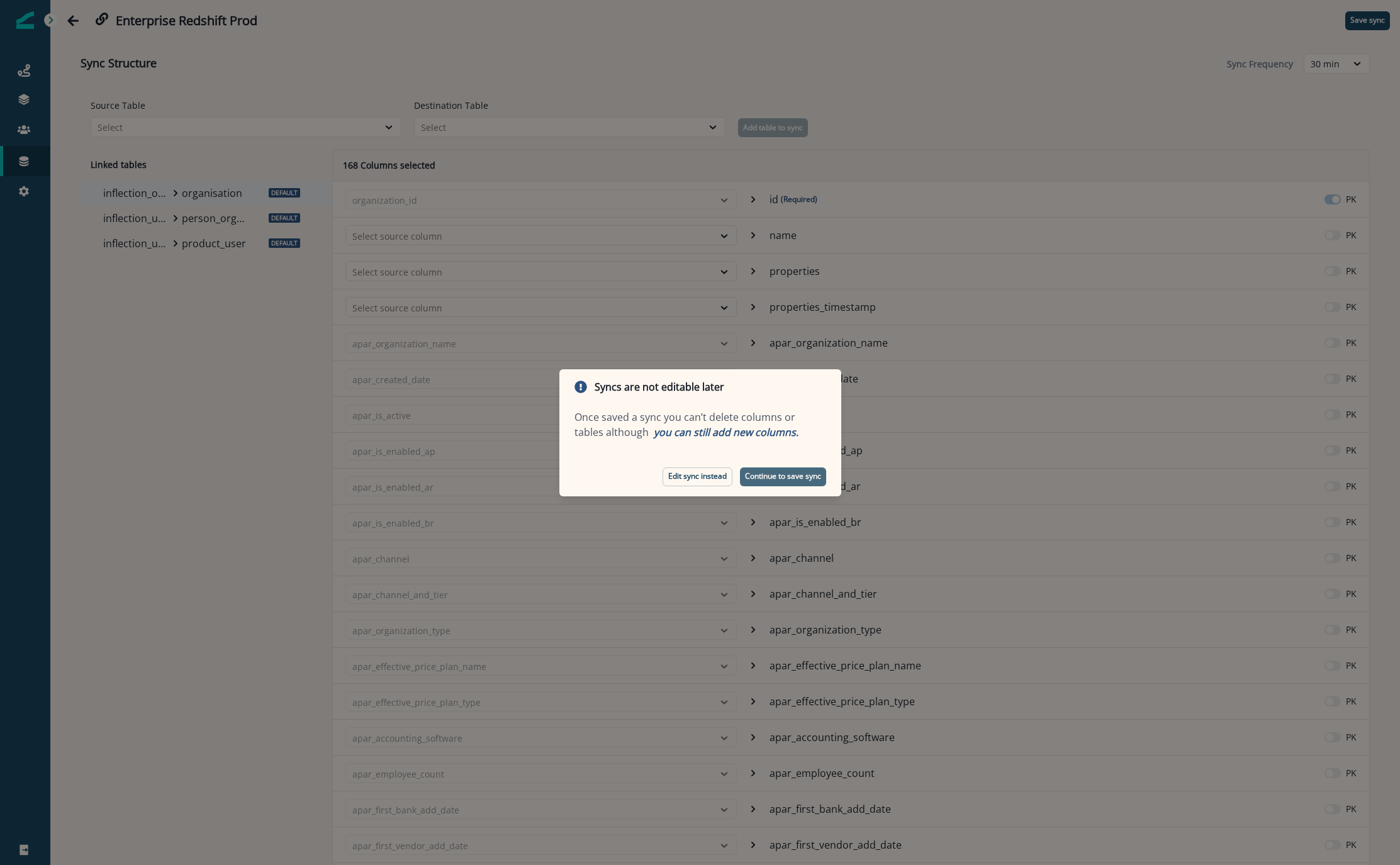
click at [768, 479] on p "Continue to save sync" at bounding box center [783, 476] width 76 height 9
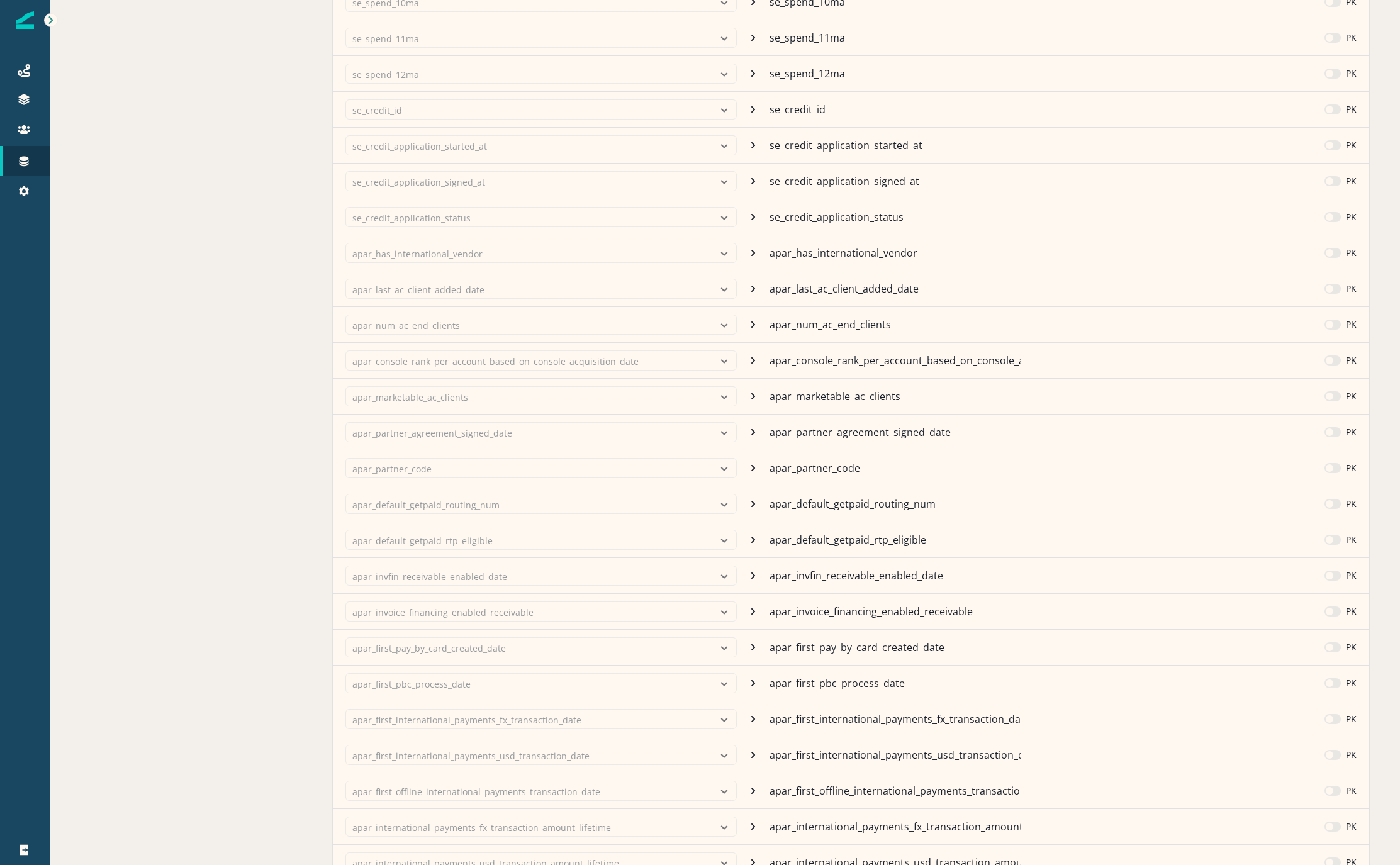
scroll to position [0, 0]
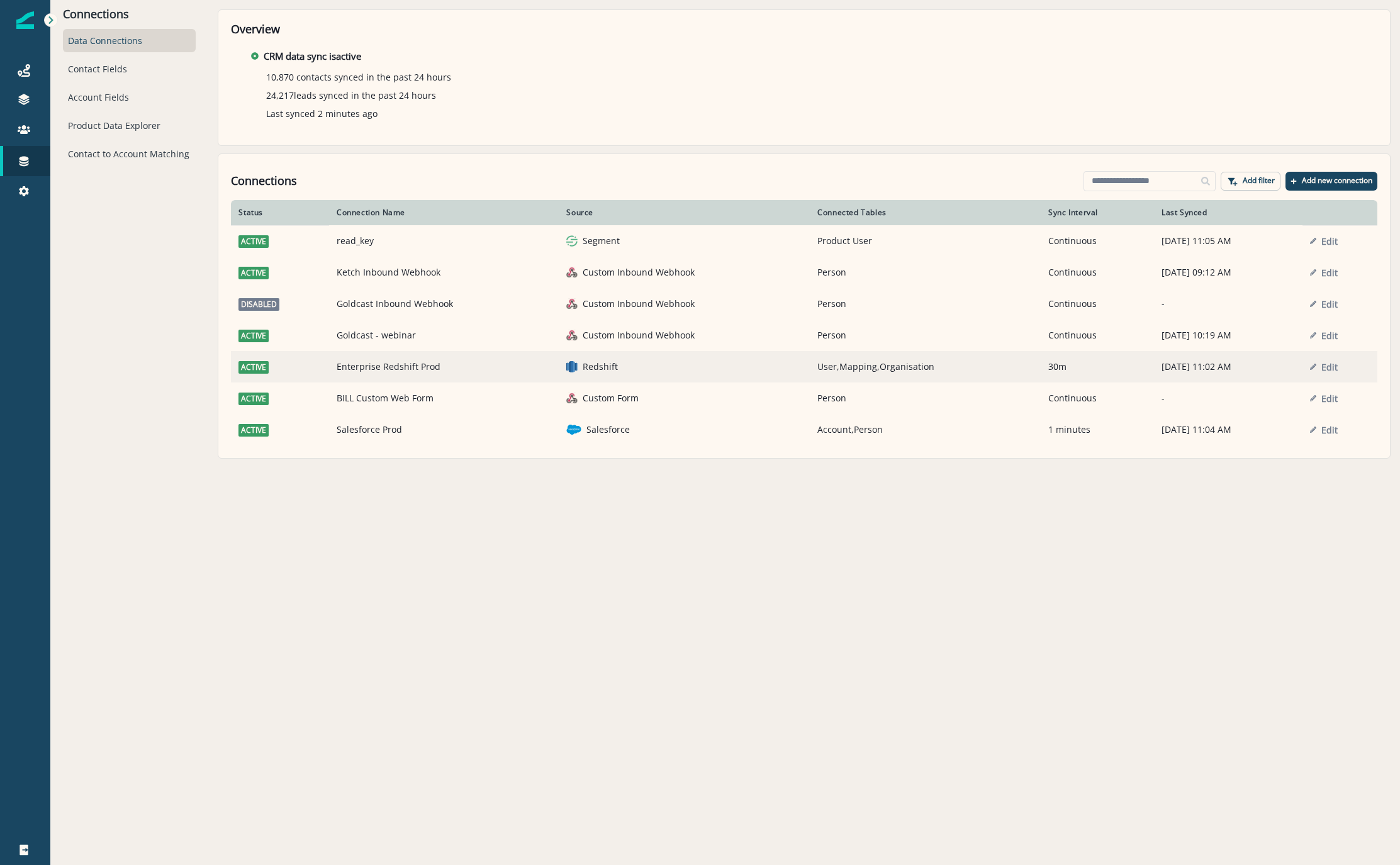
click at [300, 374] on td "active" at bounding box center [280, 366] width 98 height 31
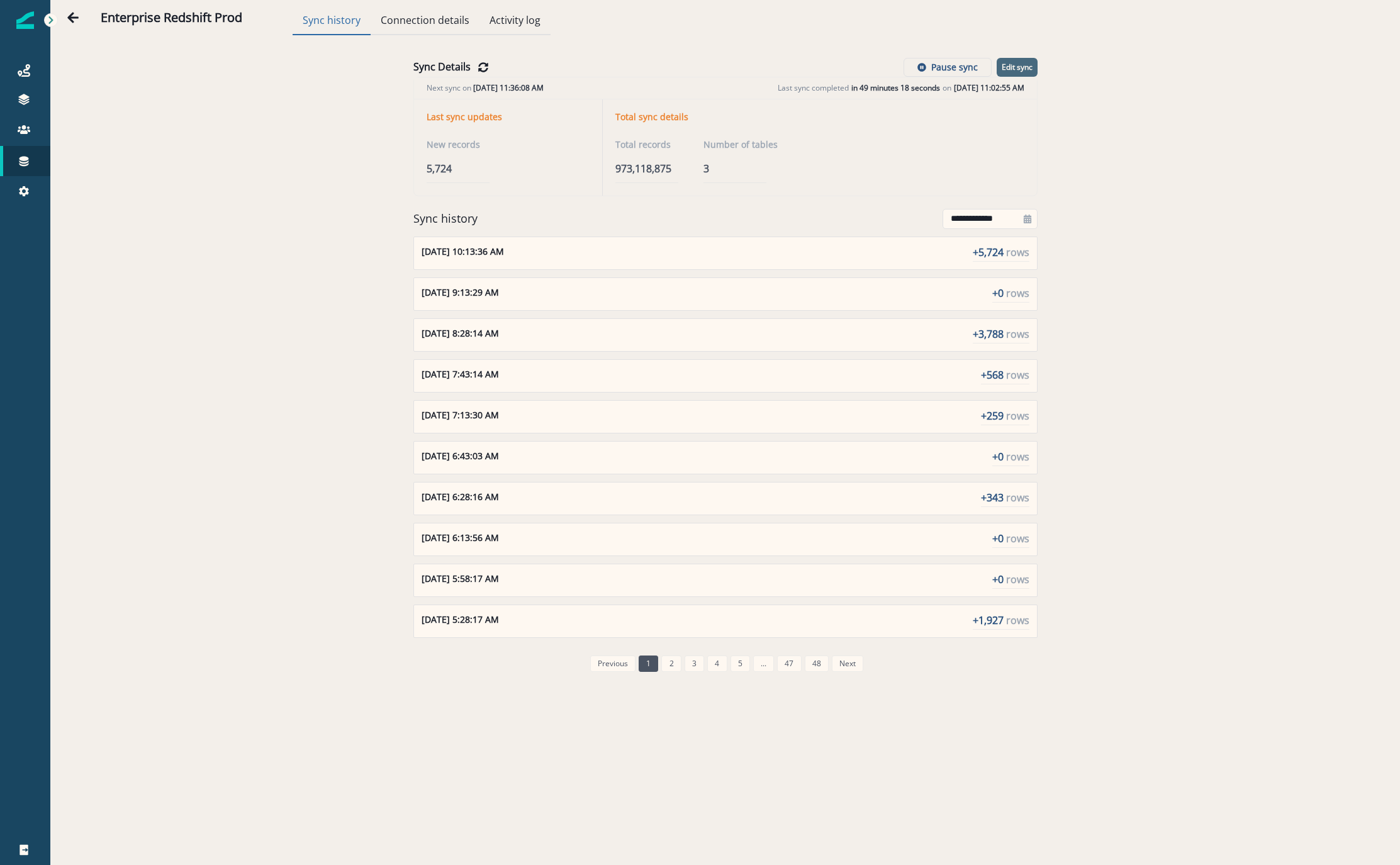
click at [1008, 64] on p "Edit sync" at bounding box center [1017, 67] width 31 height 9
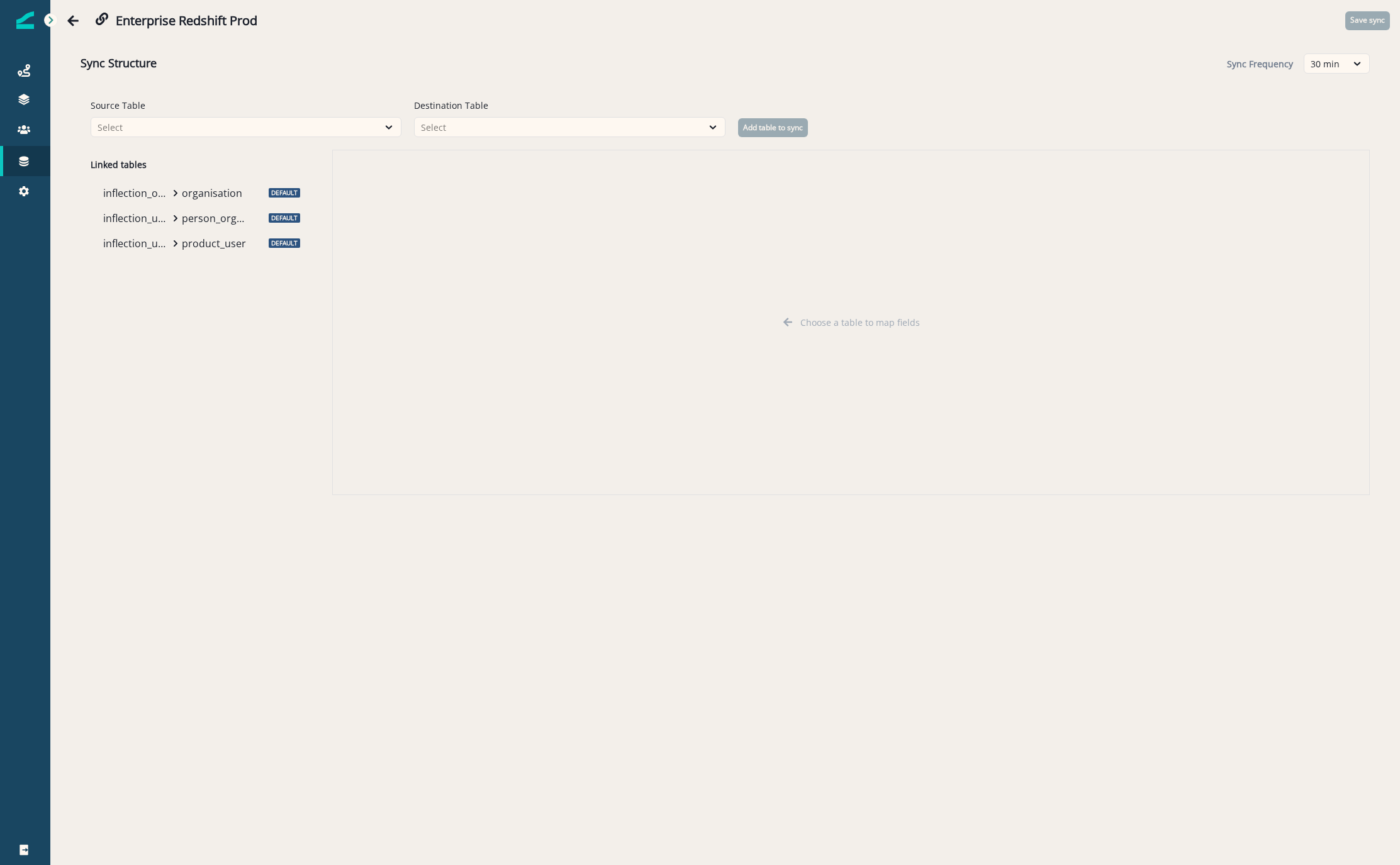
click at [205, 191] on p "organisation" at bounding box center [215, 193] width 66 height 15
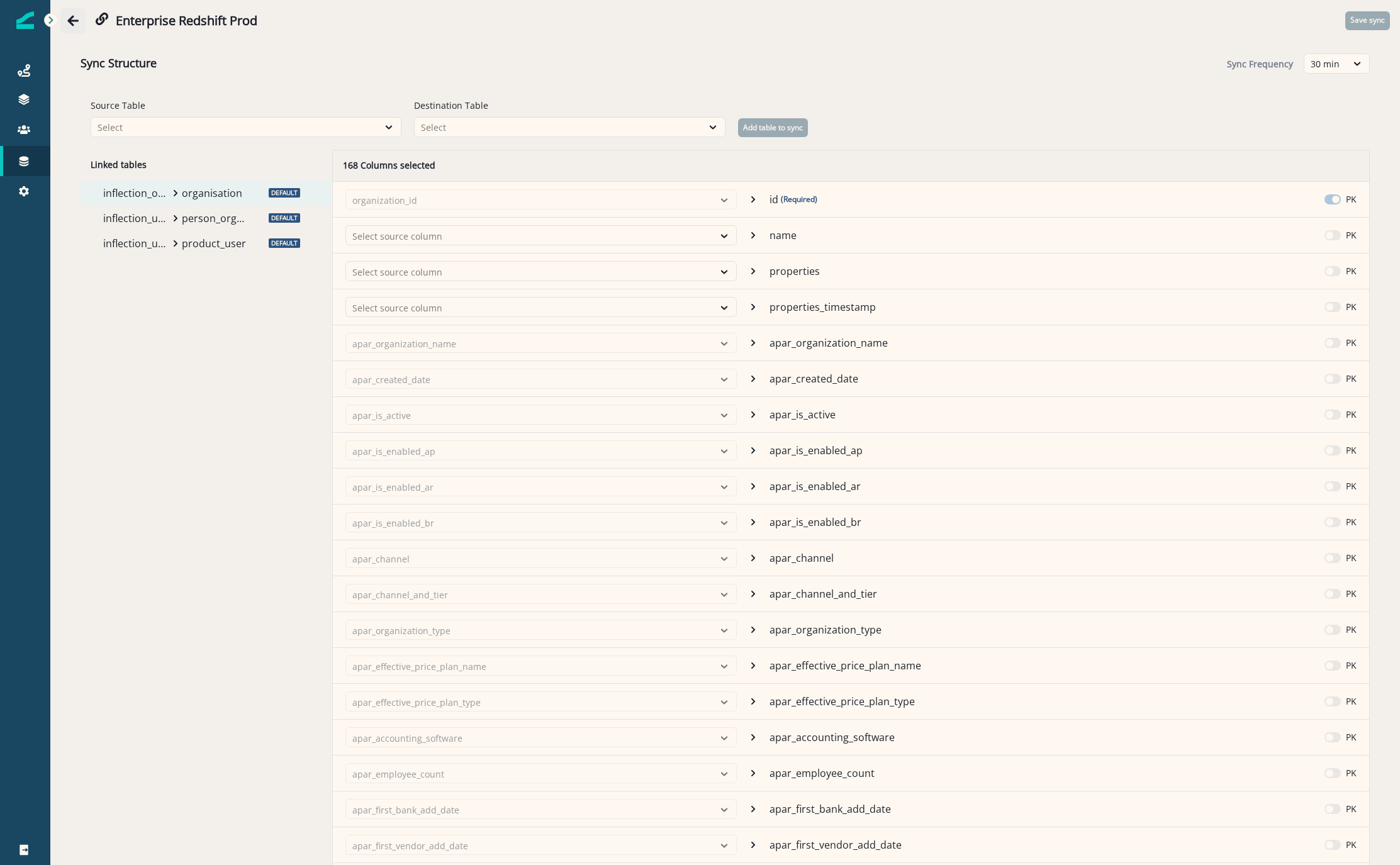
click at [76, 17] on icon "Go back" at bounding box center [72, 21] width 13 height 13
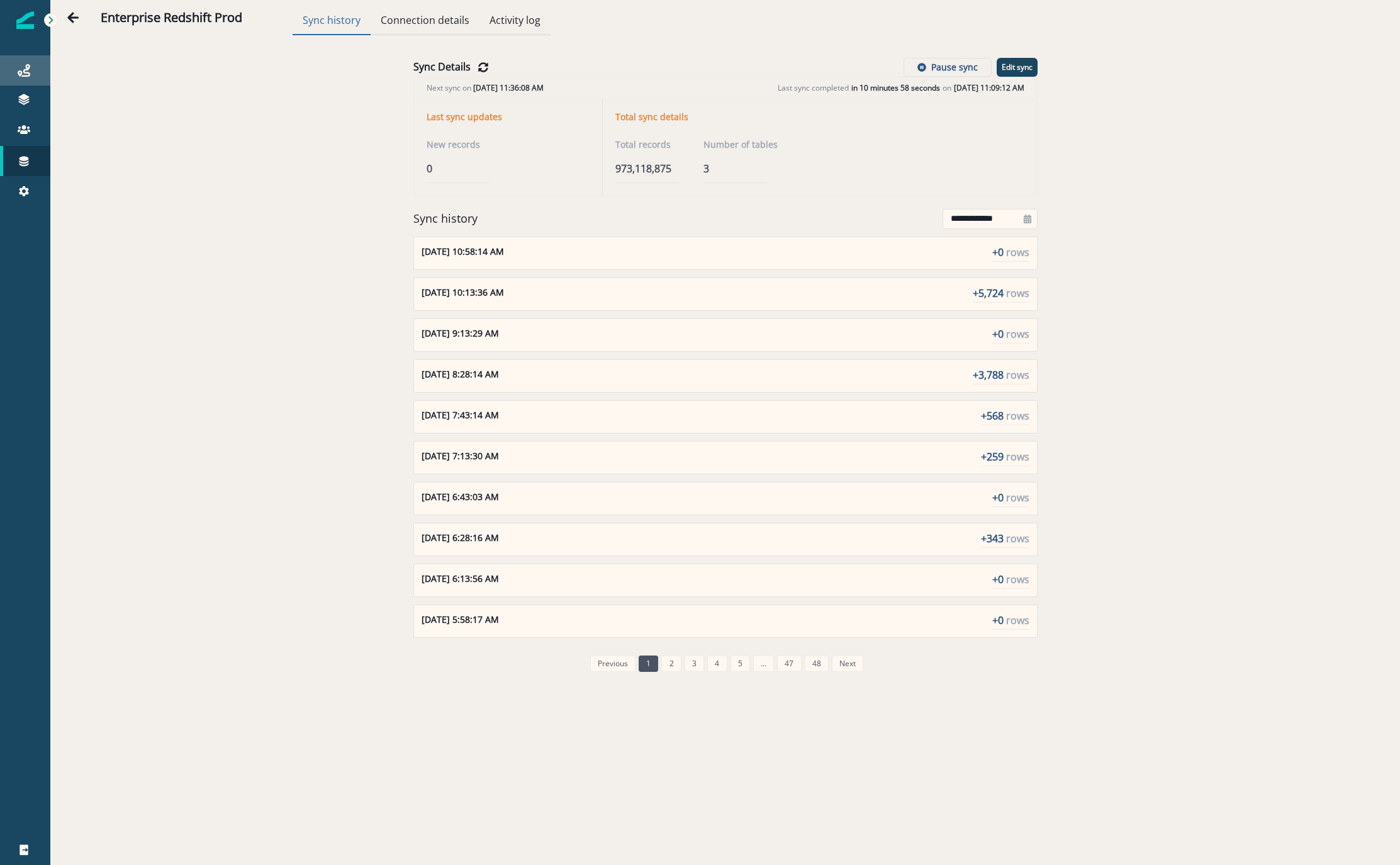
click at [29, 74] on div "Journeys" at bounding box center [25, 70] width 41 height 15
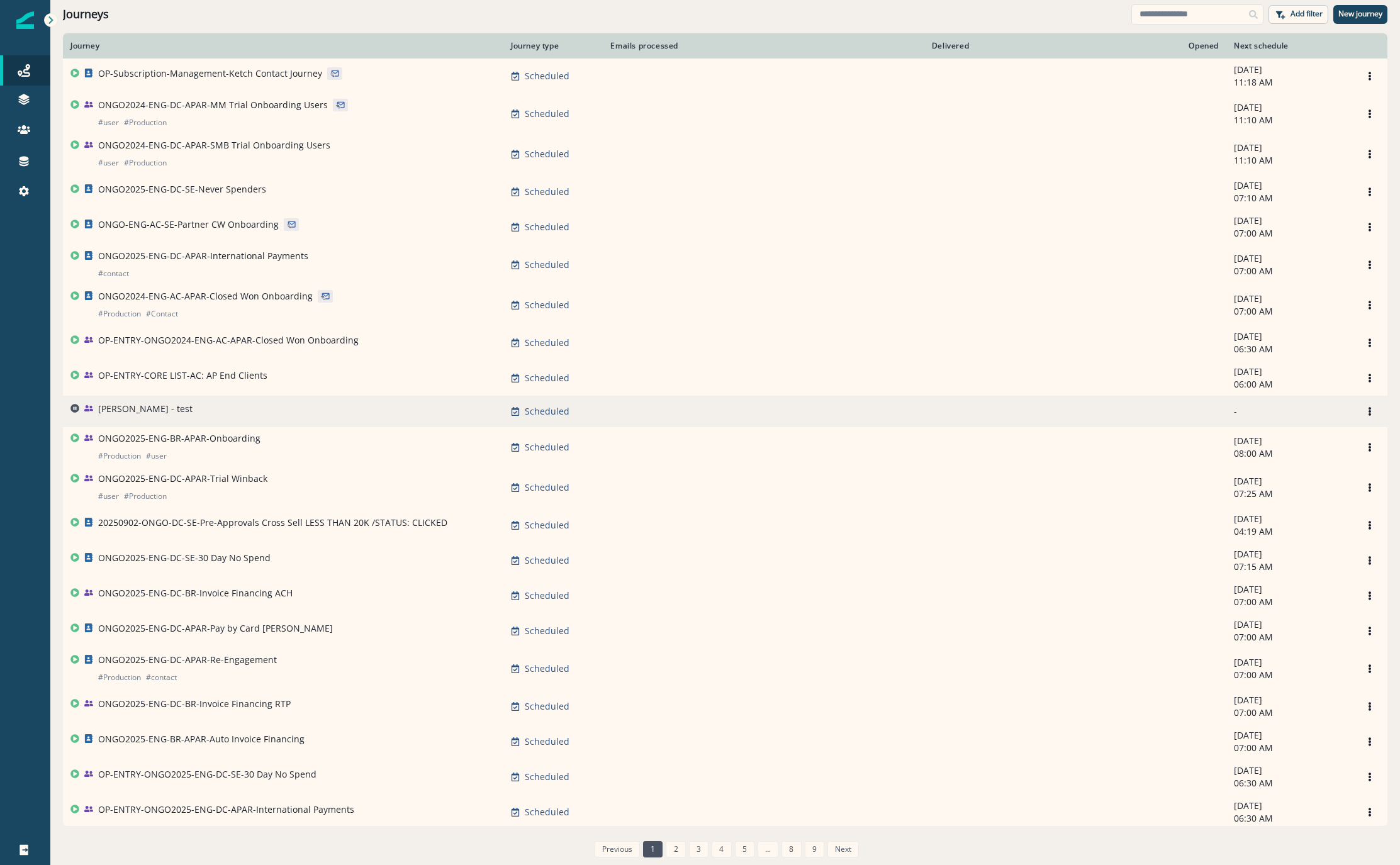
click at [205, 414] on div "[PERSON_NAME] - test" at bounding box center [283, 412] width 425 height 18
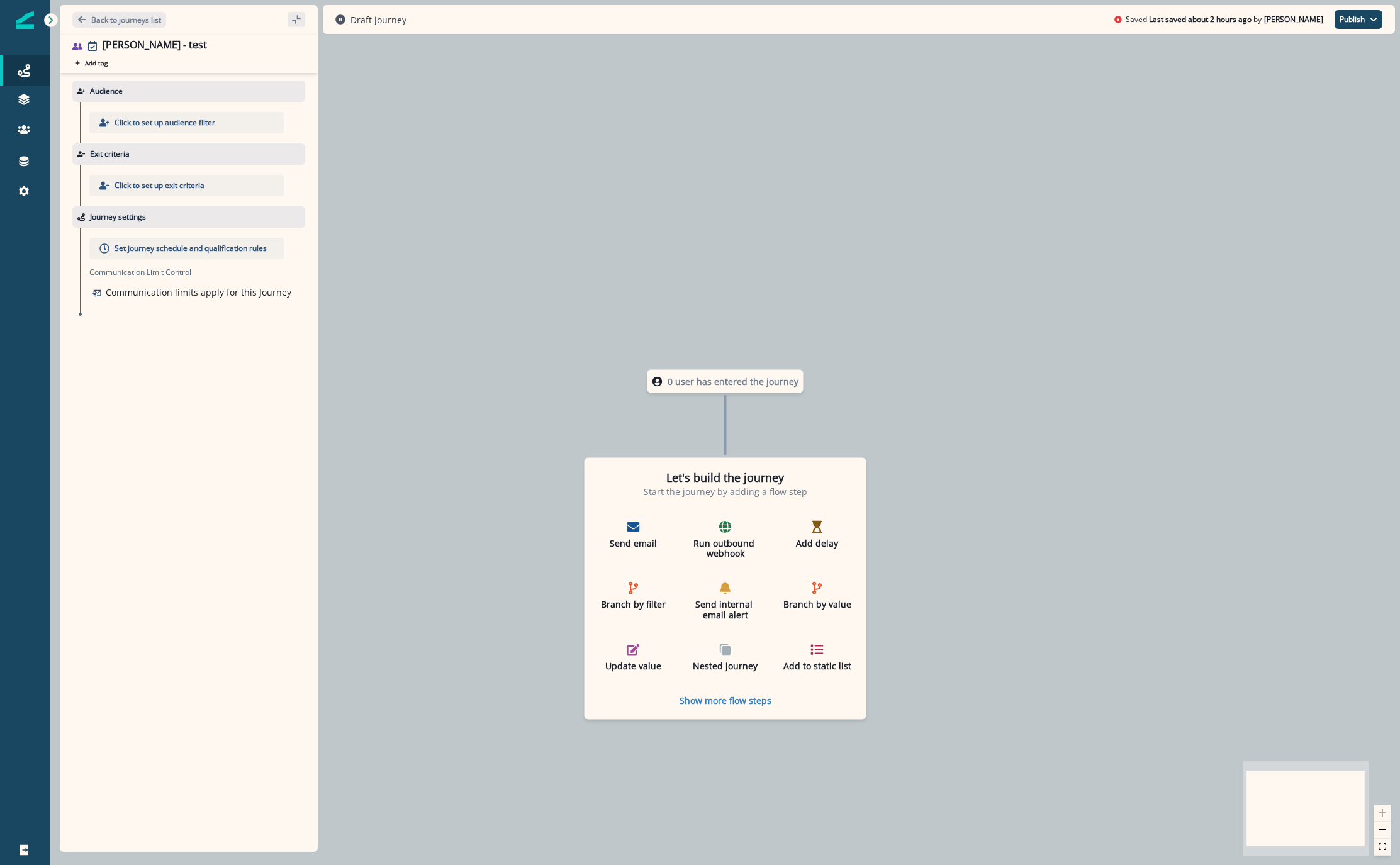
click at [190, 114] on div "Click to set up audience filter" at bounding box center [186, 122] width 194 height 21
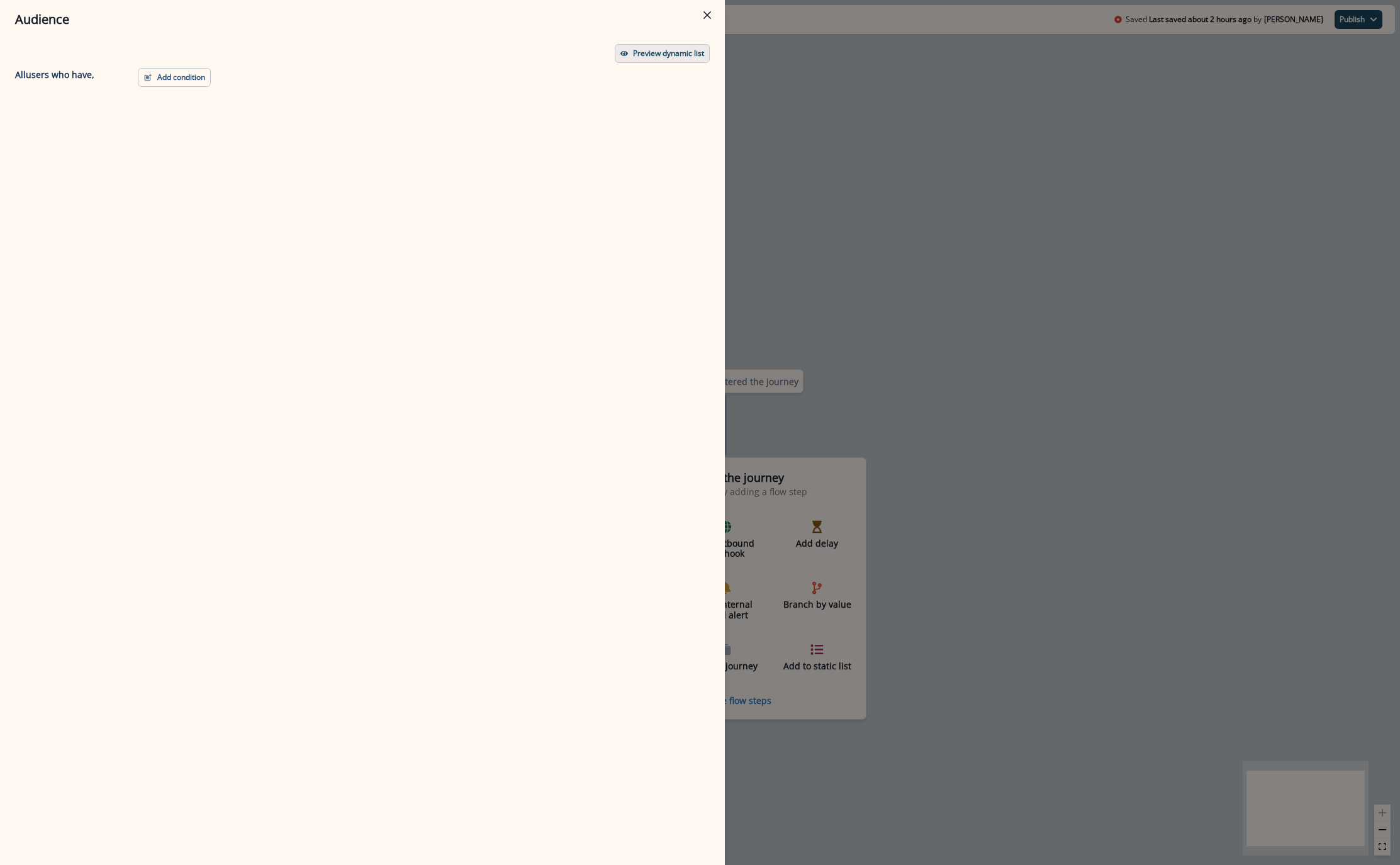
click at [680, 51] on p "Preview dynamic list" at bounding box center [668, 53] width 71 height 9
click at [182, 82] on button "Add condition" at bounding box center [174, 77] width 73 height 19
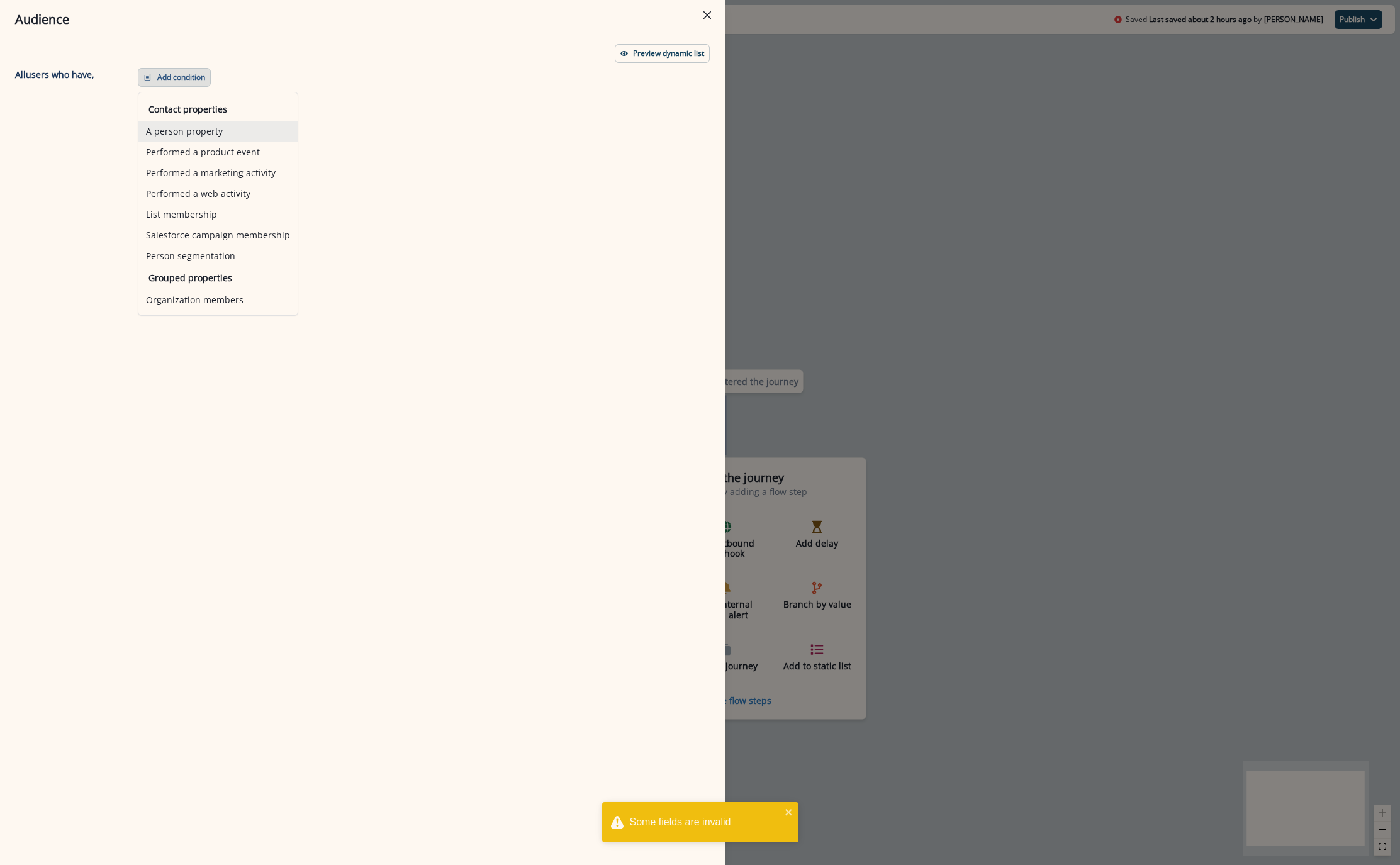
click at [181, 128] on button "A person property" at bounding box center [217, 131] width 159 height 21
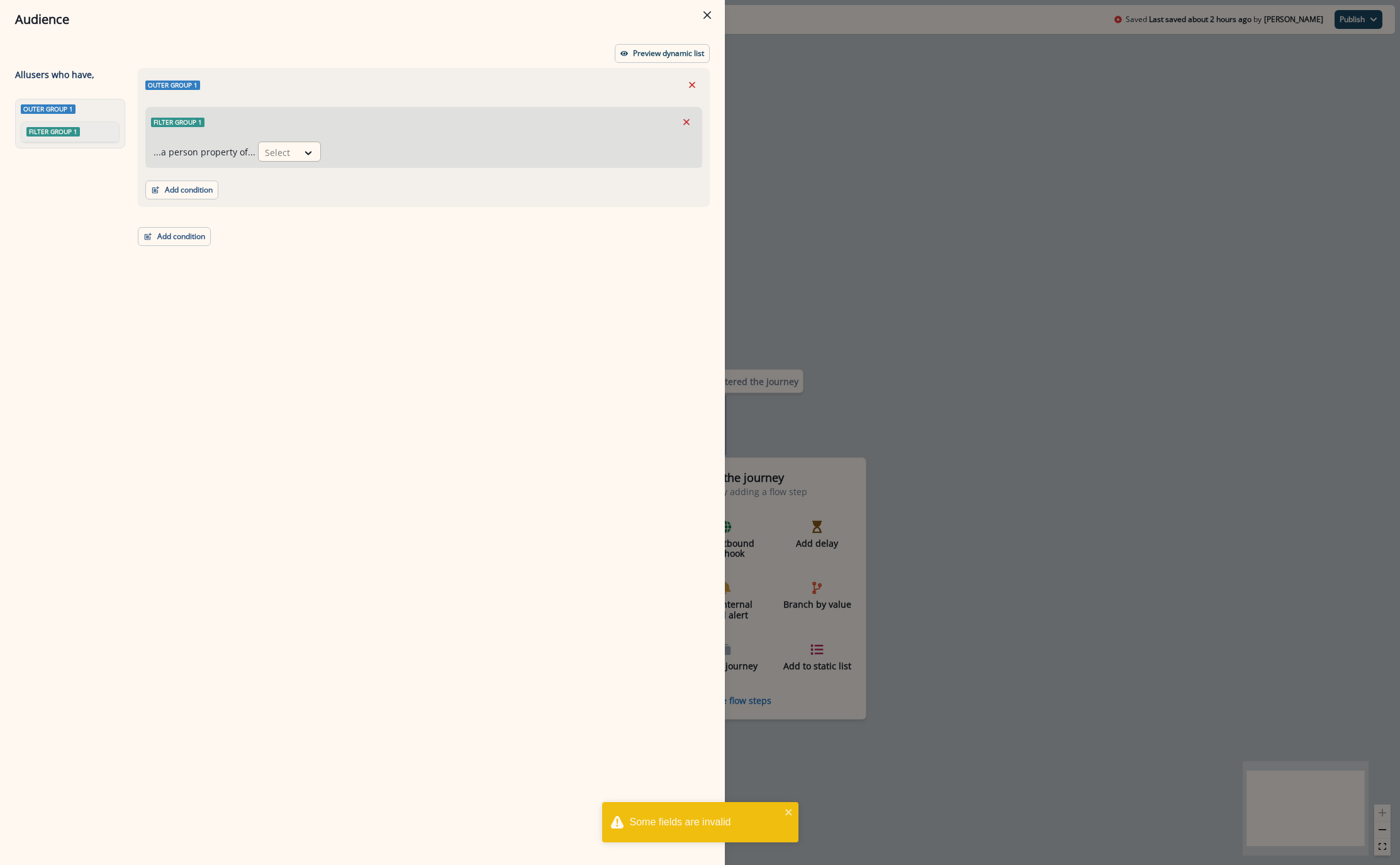
click at [269, 162] on div "Select" at bounding box center [278, 152] width 39 height 21
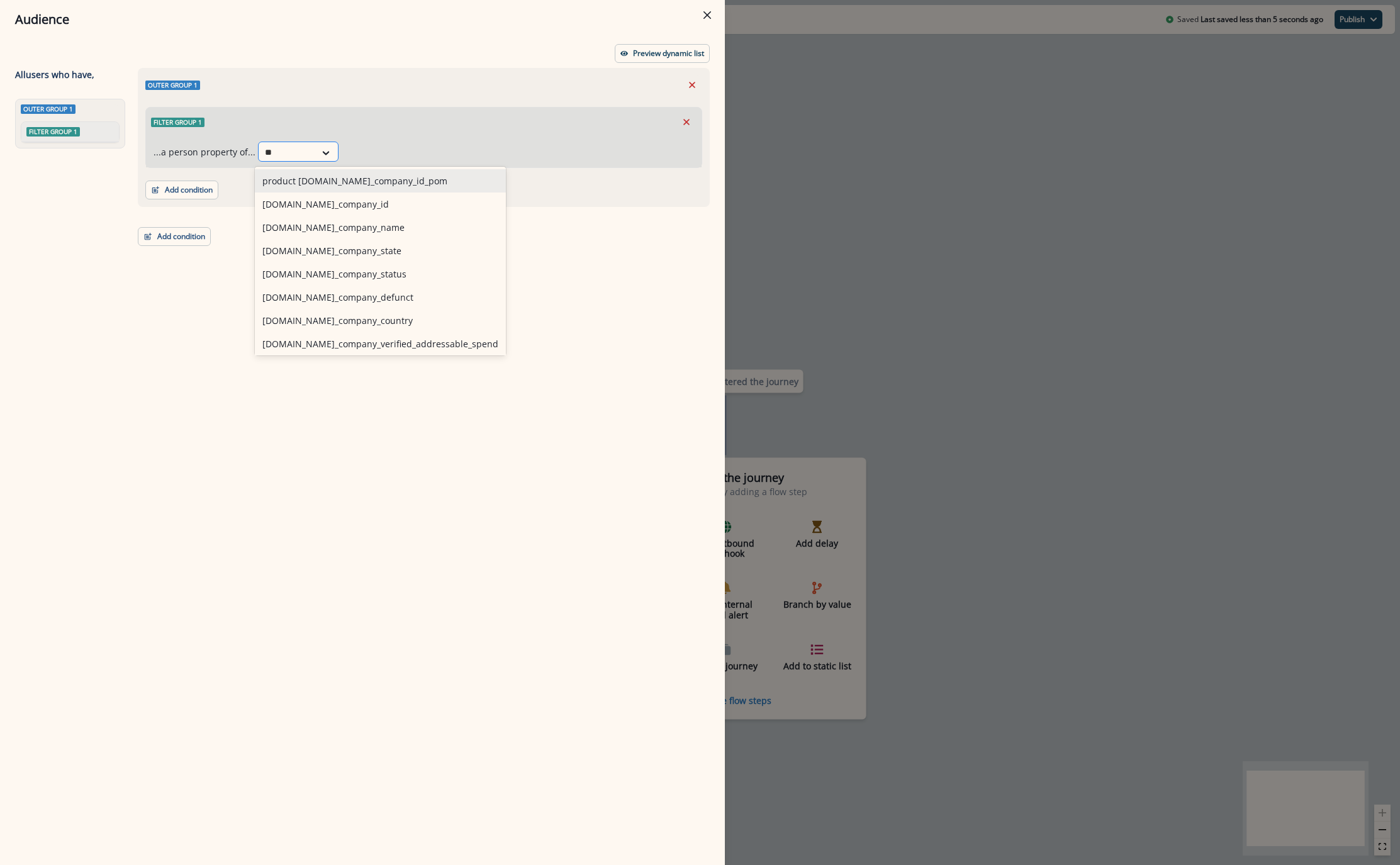
type input "*"
